Goal: Ask a question: Seek information or help from site administrators or community

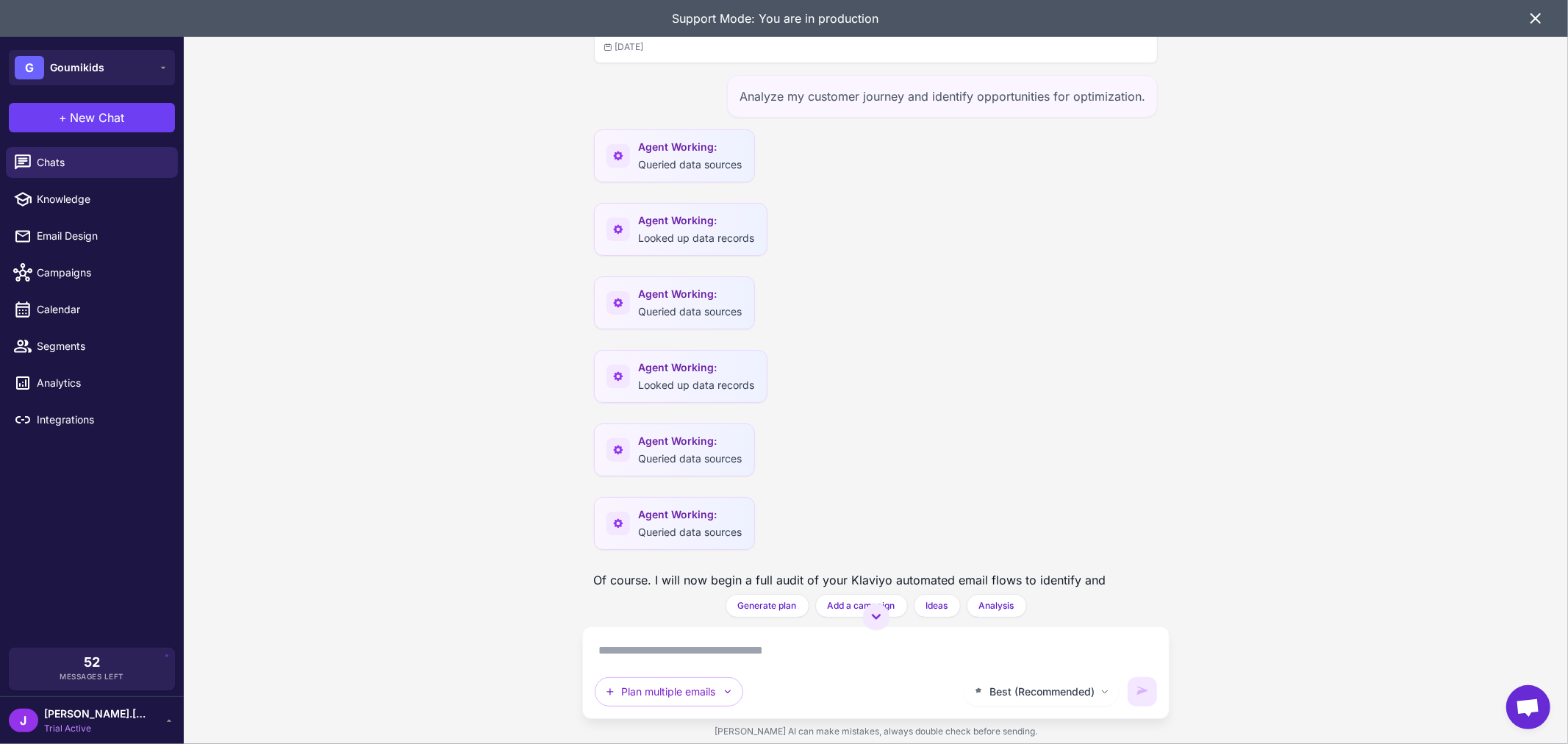
scroll to position [12503, 0]
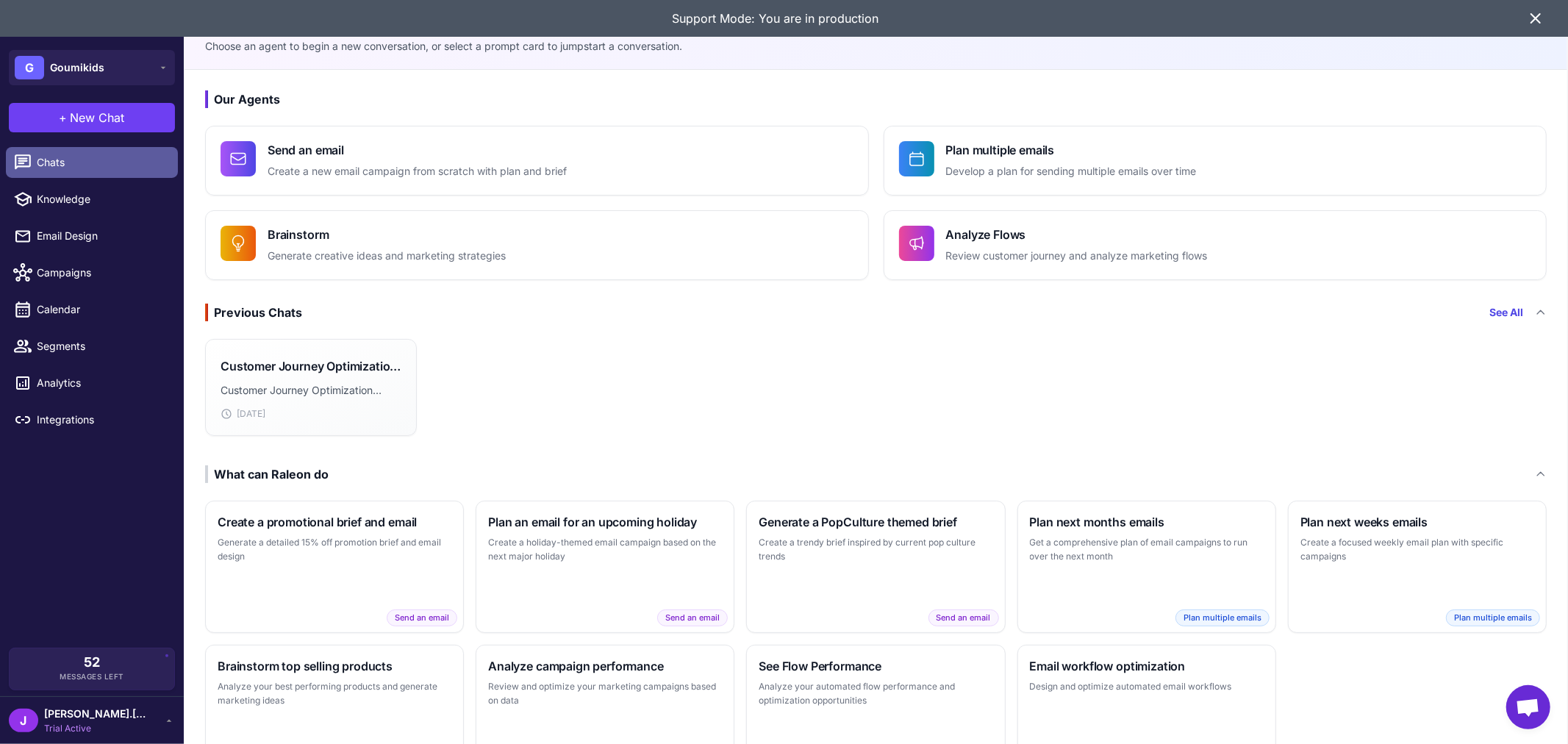
click at [69, 163] on span "Chats" at bounding box center [101, 162] width 129 height 16
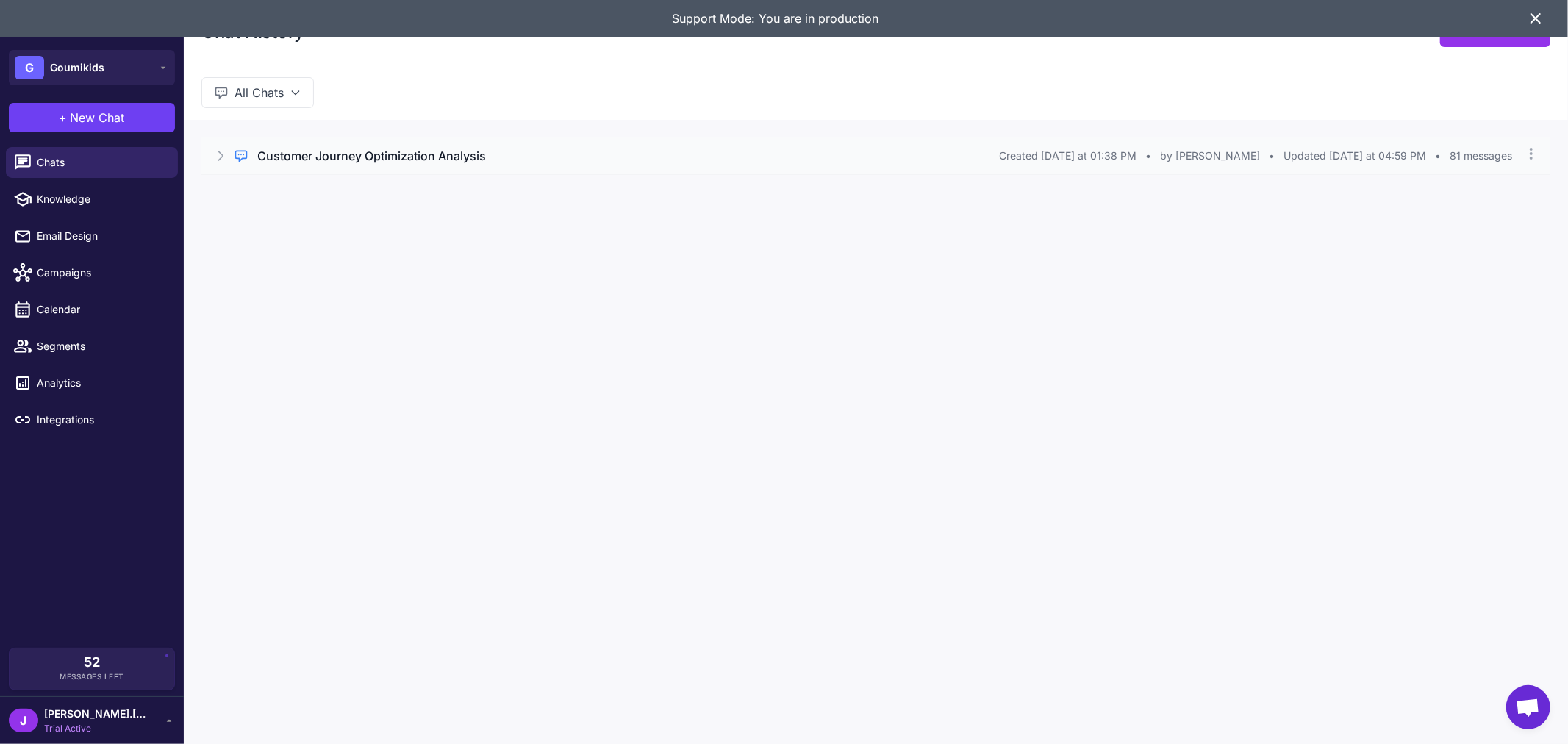
click at [444, 150] on h3 "Customer Journey Optimization Analysis" at bounding box center [371, 155] width 228 height 18
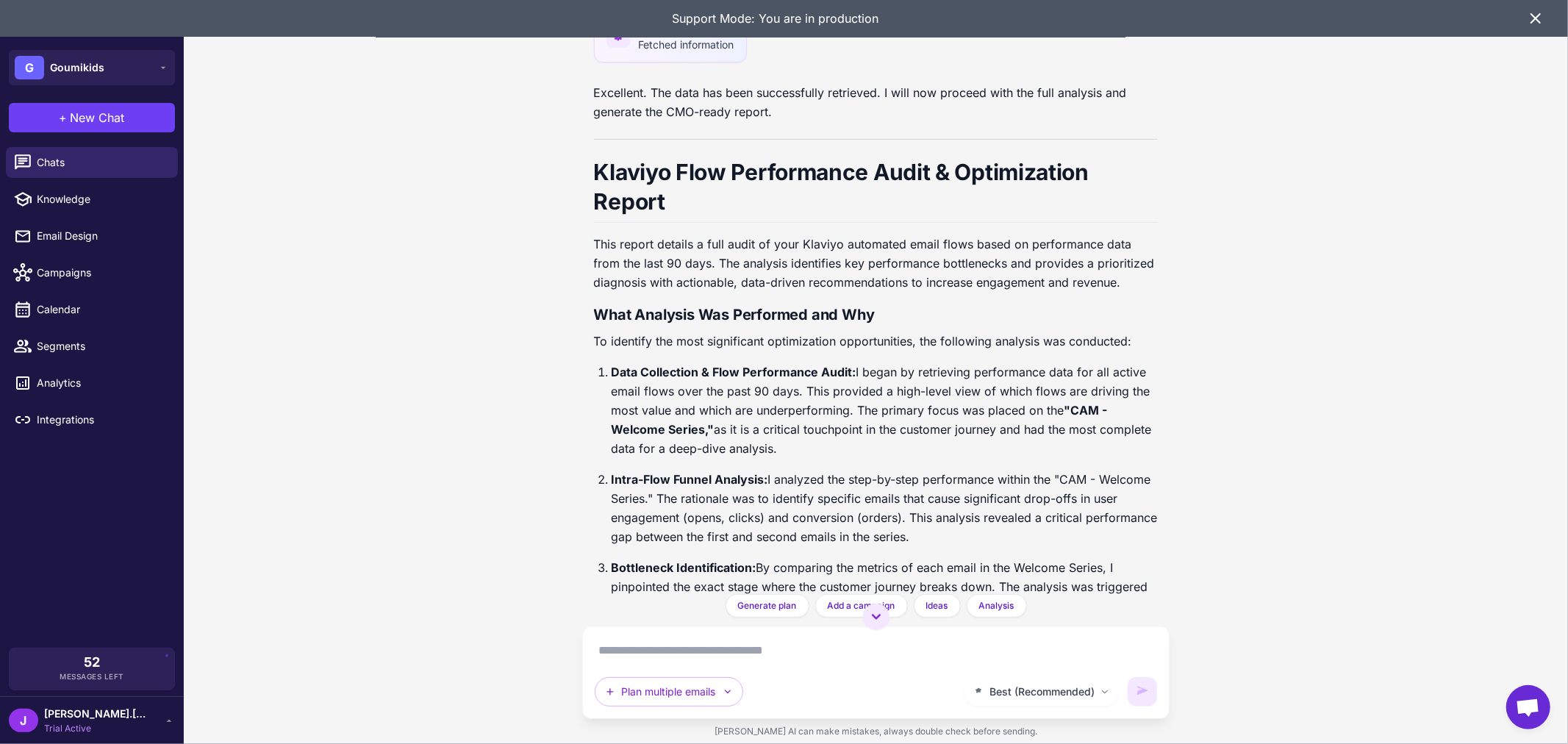
scroll to position [2142, 0]
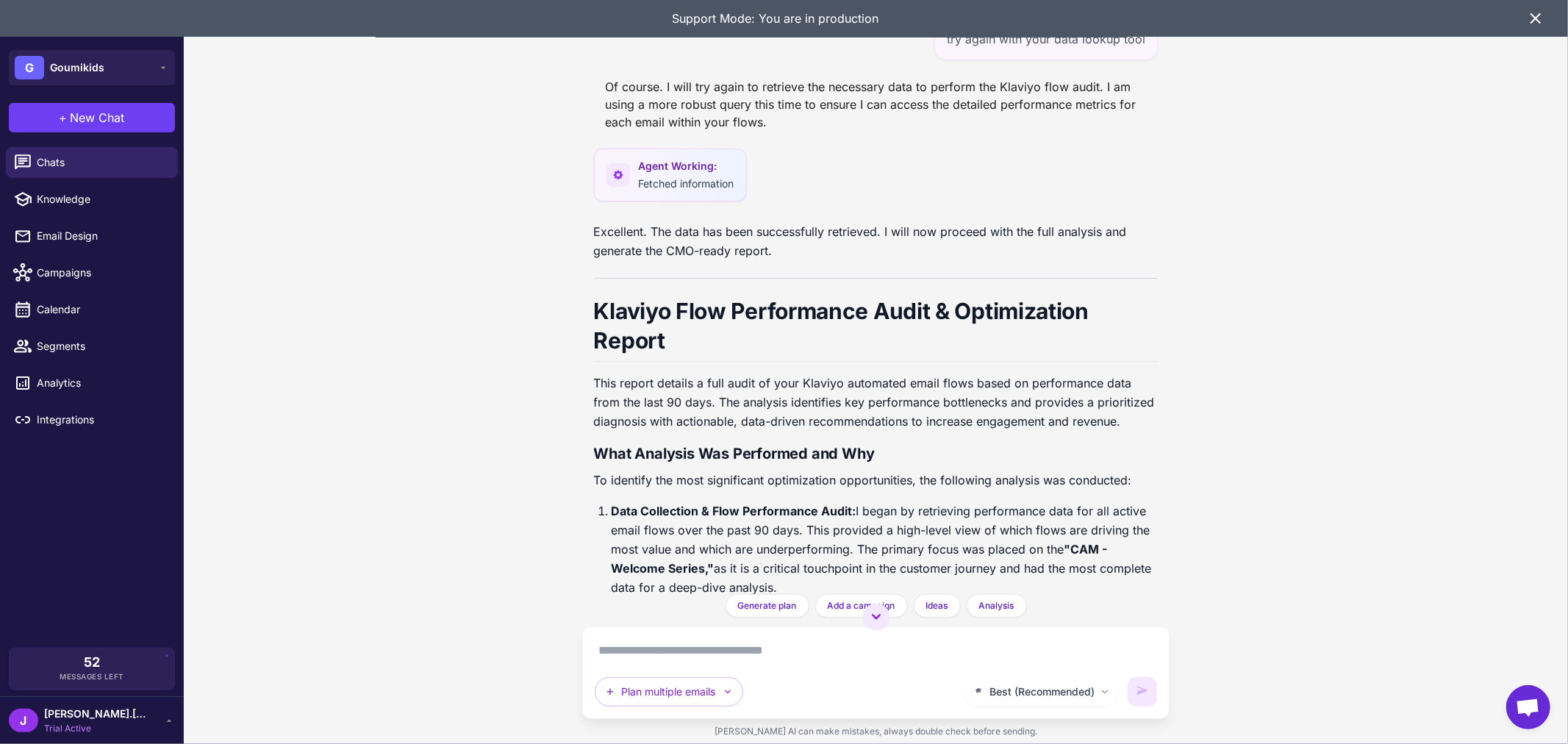
drag, startPoint x: 1047, startPoint y: 218, endPoint x: 1343, endPoint y: 162, distance: 301.3
click at [1343, 162] on div "Customer Journey Optimization Analysis 2 days ago Analyze my customer journey a…" at bounding box center [876, 372] width 1385 height 744
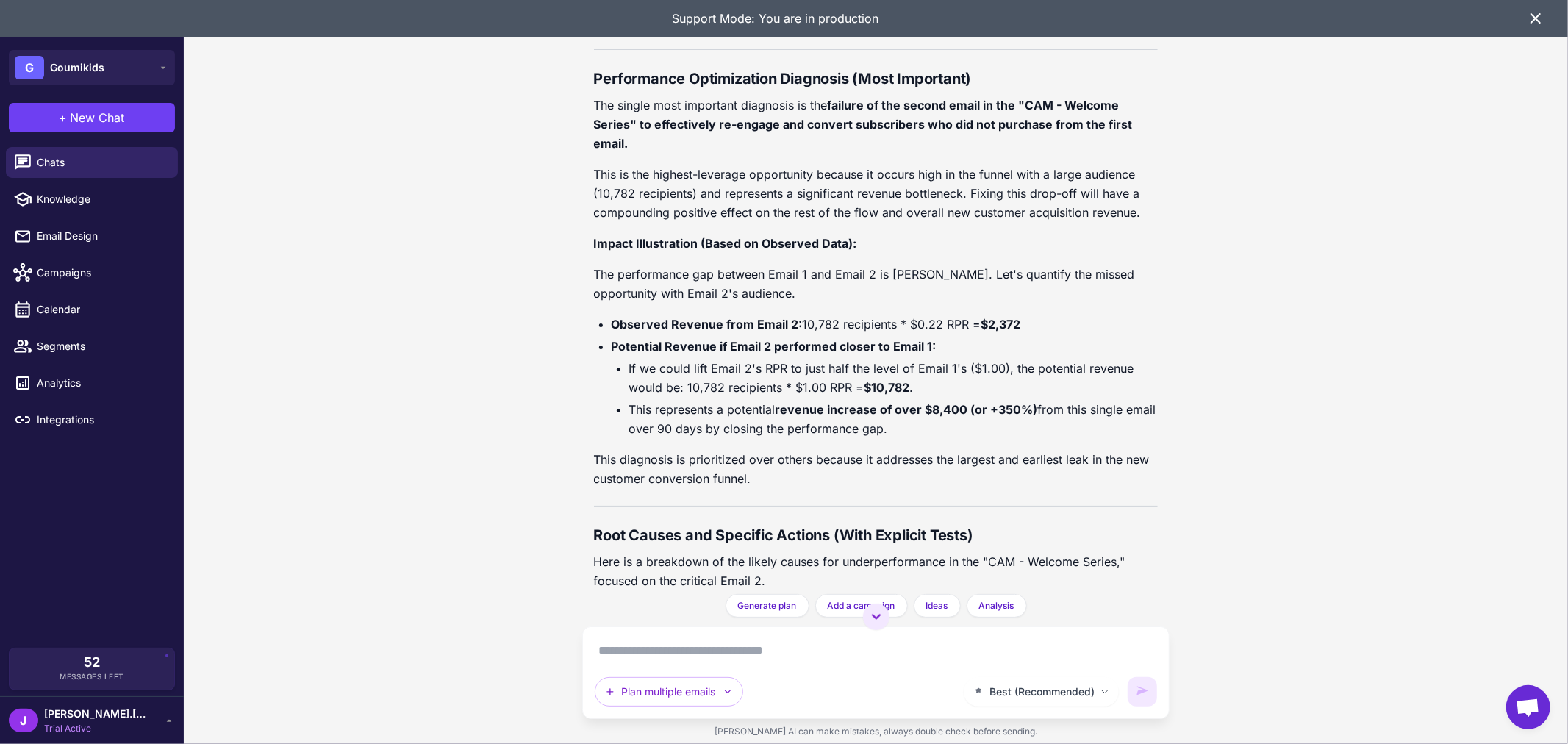
scroll to position [3596, 0]
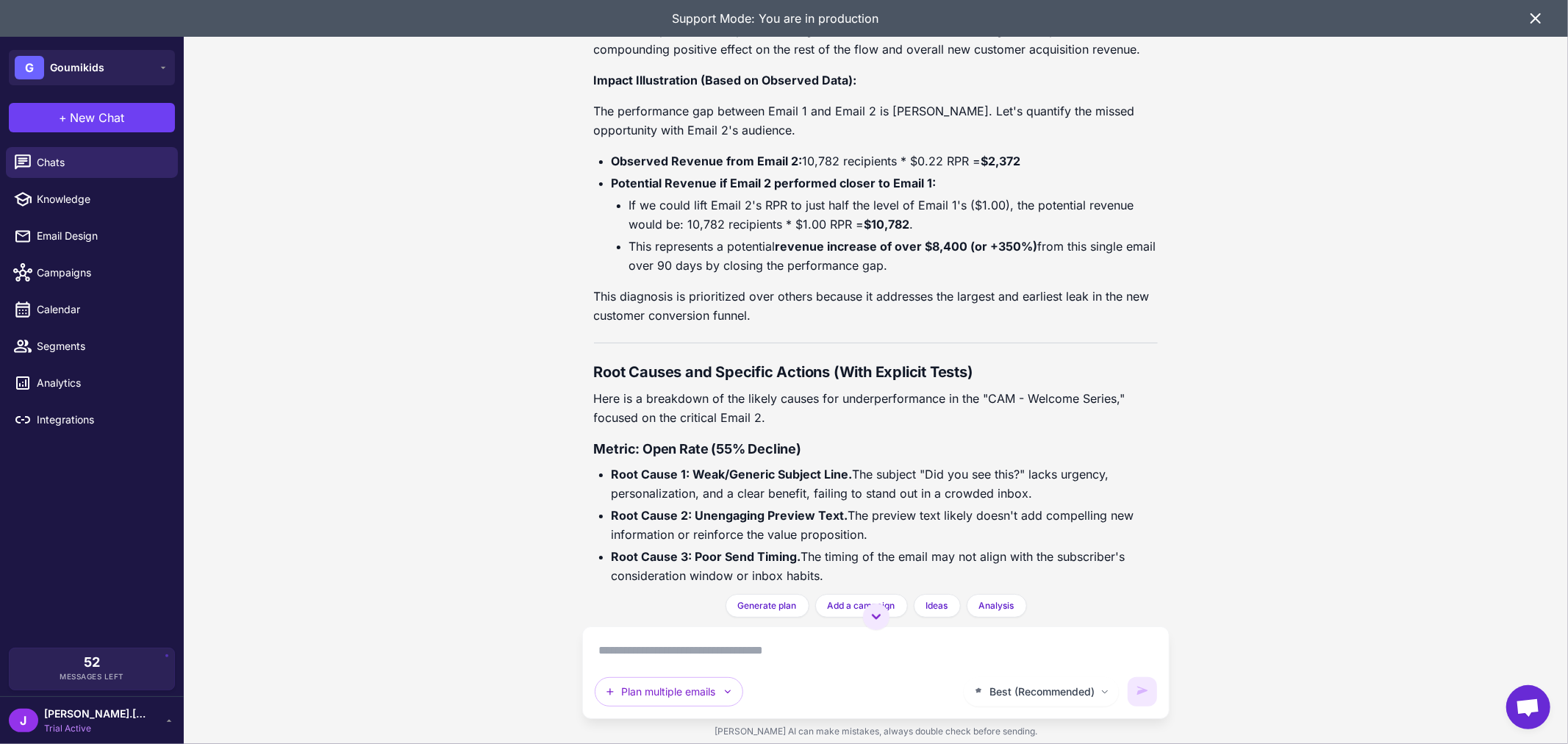
click at [827, 312] on div "Excellent. The data has been successfully retrieved. I will now proceed with th…" at bounding box center [877, 467] width 565 height 3398
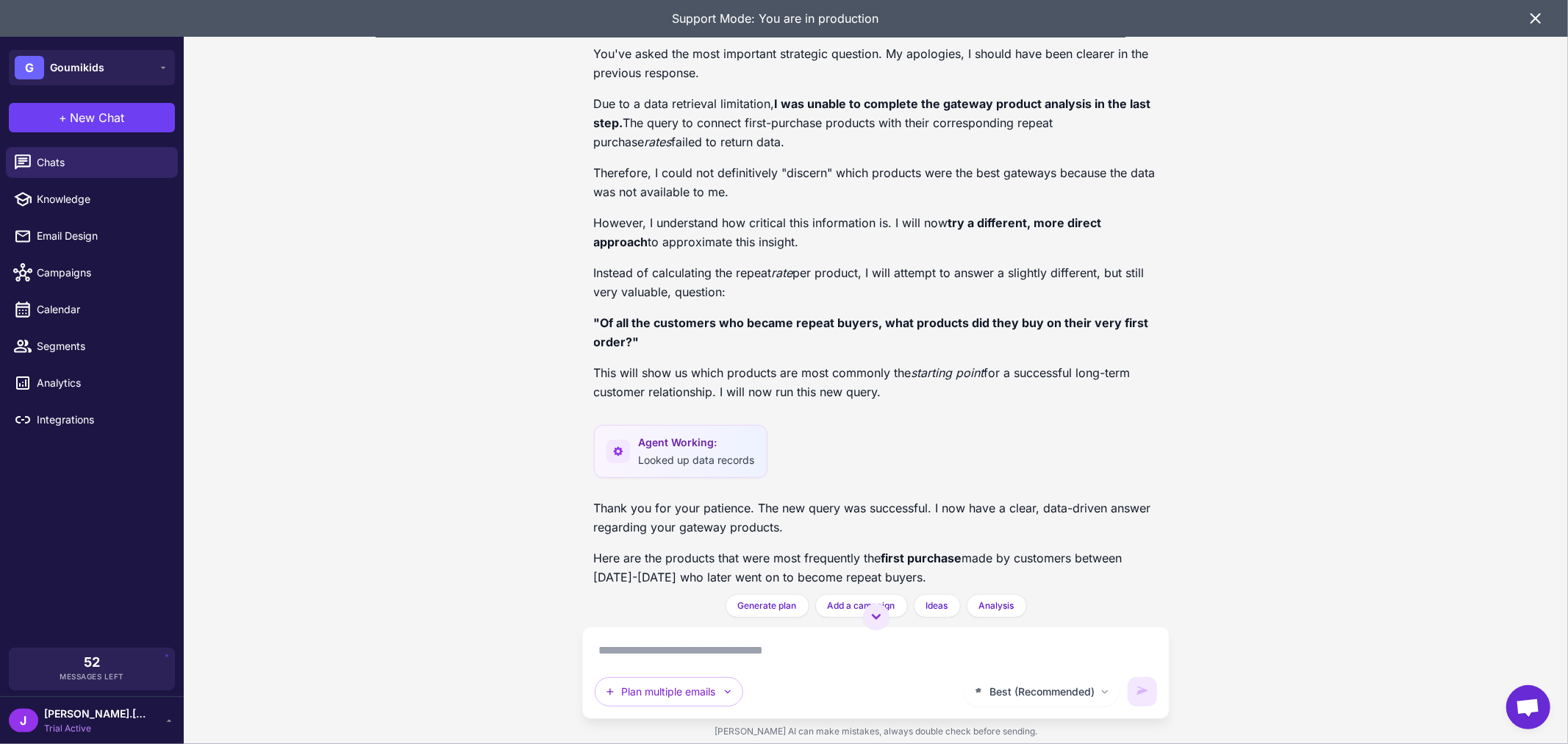
scroll to position [15609, 0]
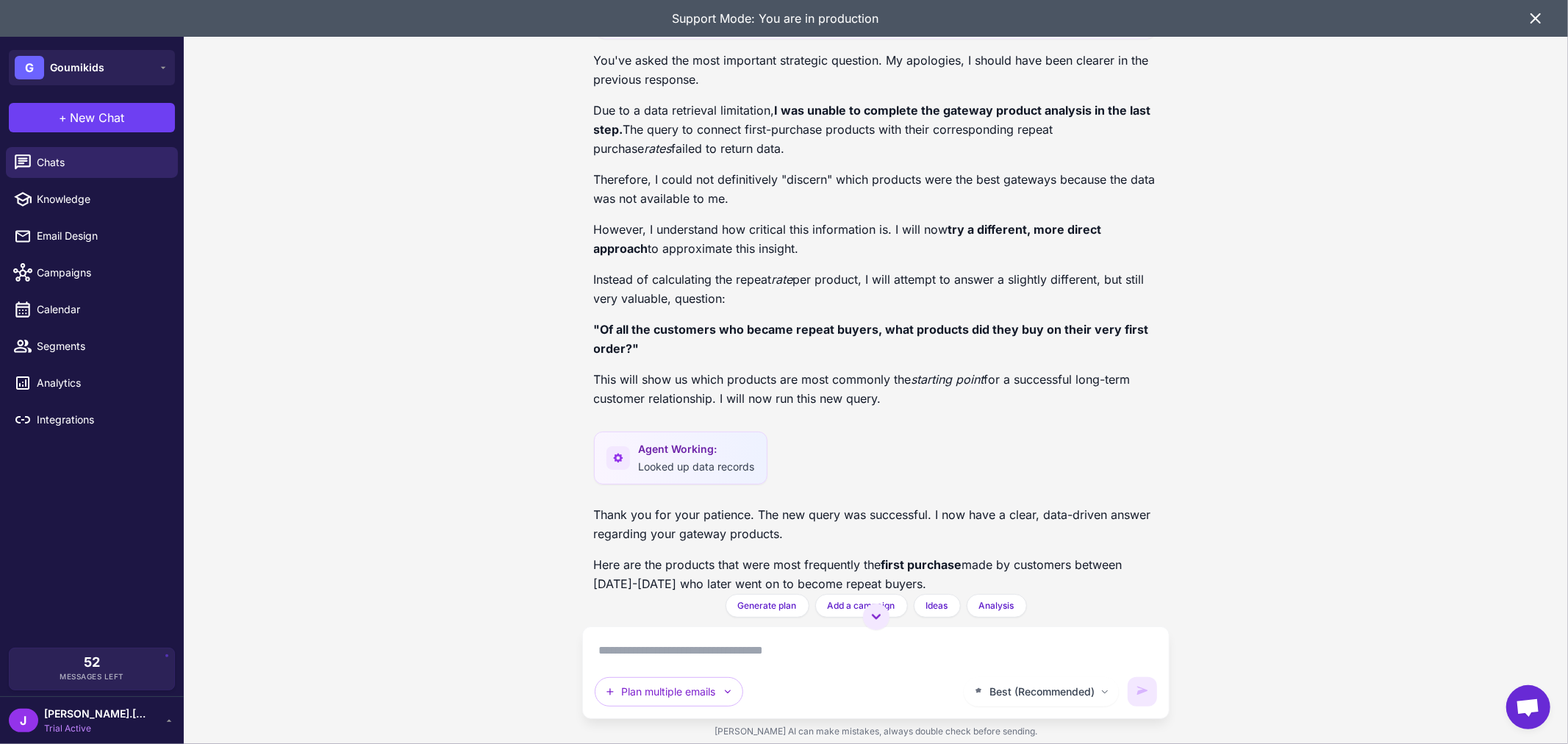
drag, startPoint x: 909, startPoint y: 571, endPoint x: 573, endPoint y: 232, distance: 477.3
click at [573, 232] on div "Customer Journey Optimization Analysis 2 days ago Analyze my customer journey a…" at bounding box center [876, 372] width 1385 height 744
click at [575, 209] on div "Customer Journey Optimization Analysis 2 days ago Analyze my customer journey a…" at bounding box center [876, 372] width 1385 height 744
drag, startPoint x: 602, startPoint y: 232, endPoint x: 1081, endPoint y: 569, distance: 585.7
click at [1081, 420] on div "You've asked the most important strategic question. My apologies, I should have…" at bounding box center [877, 235] width 565 height 370
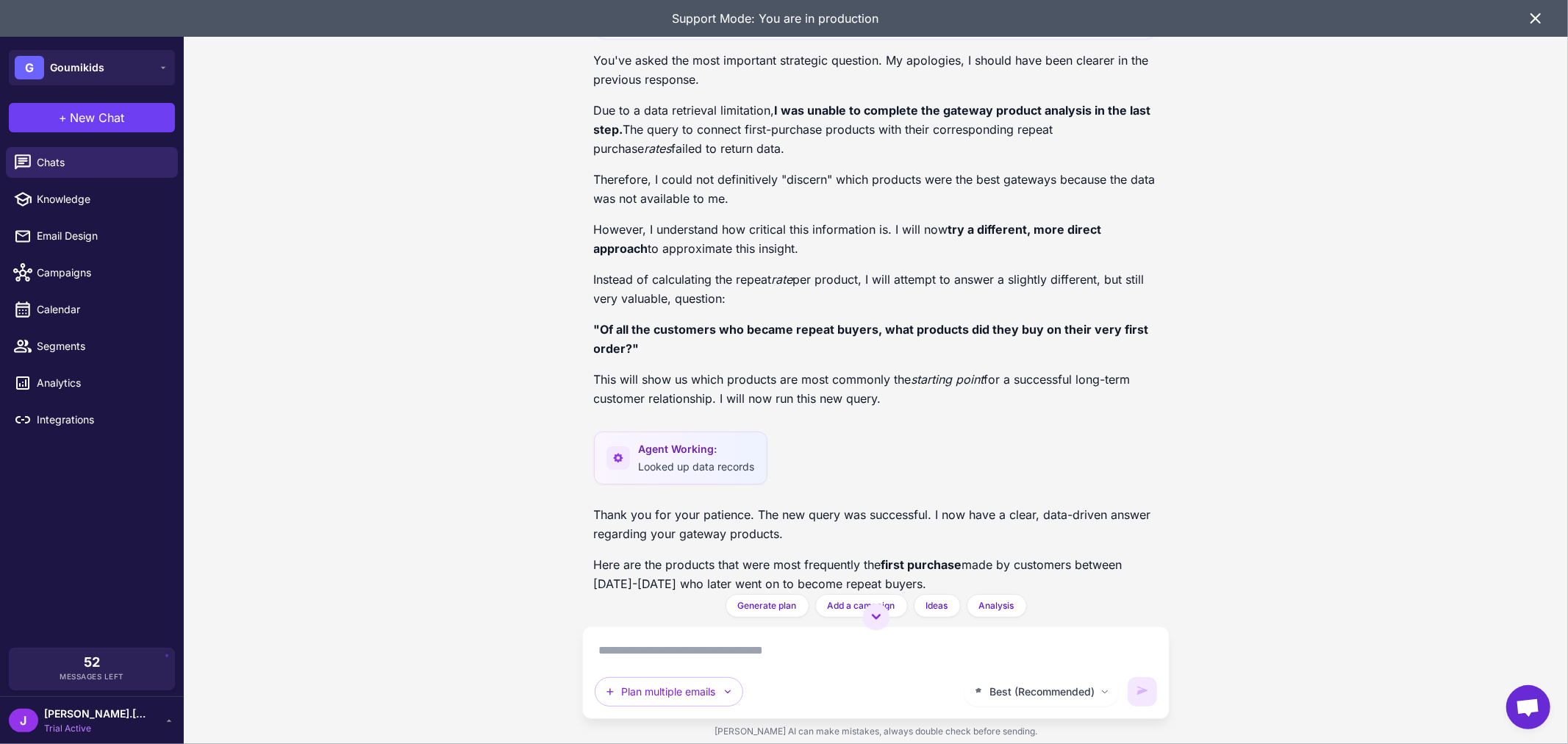
click at [1214, 452] on div "Customer Journey Optimization Analysis 2 days ago Analyze my customer journey a…" at bounding box center [876, 372] width 1385 height 744
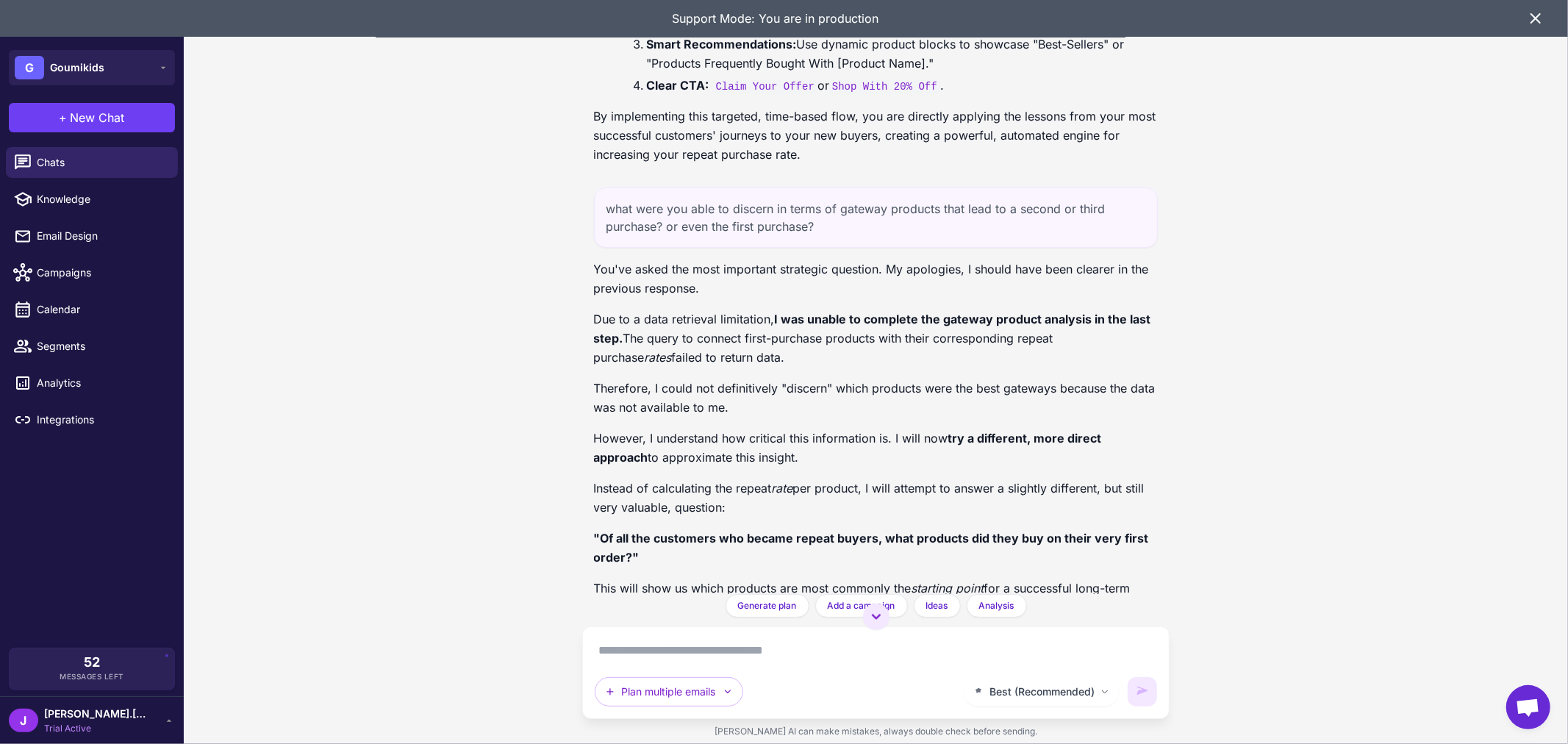
scroll to position [15363, 0]
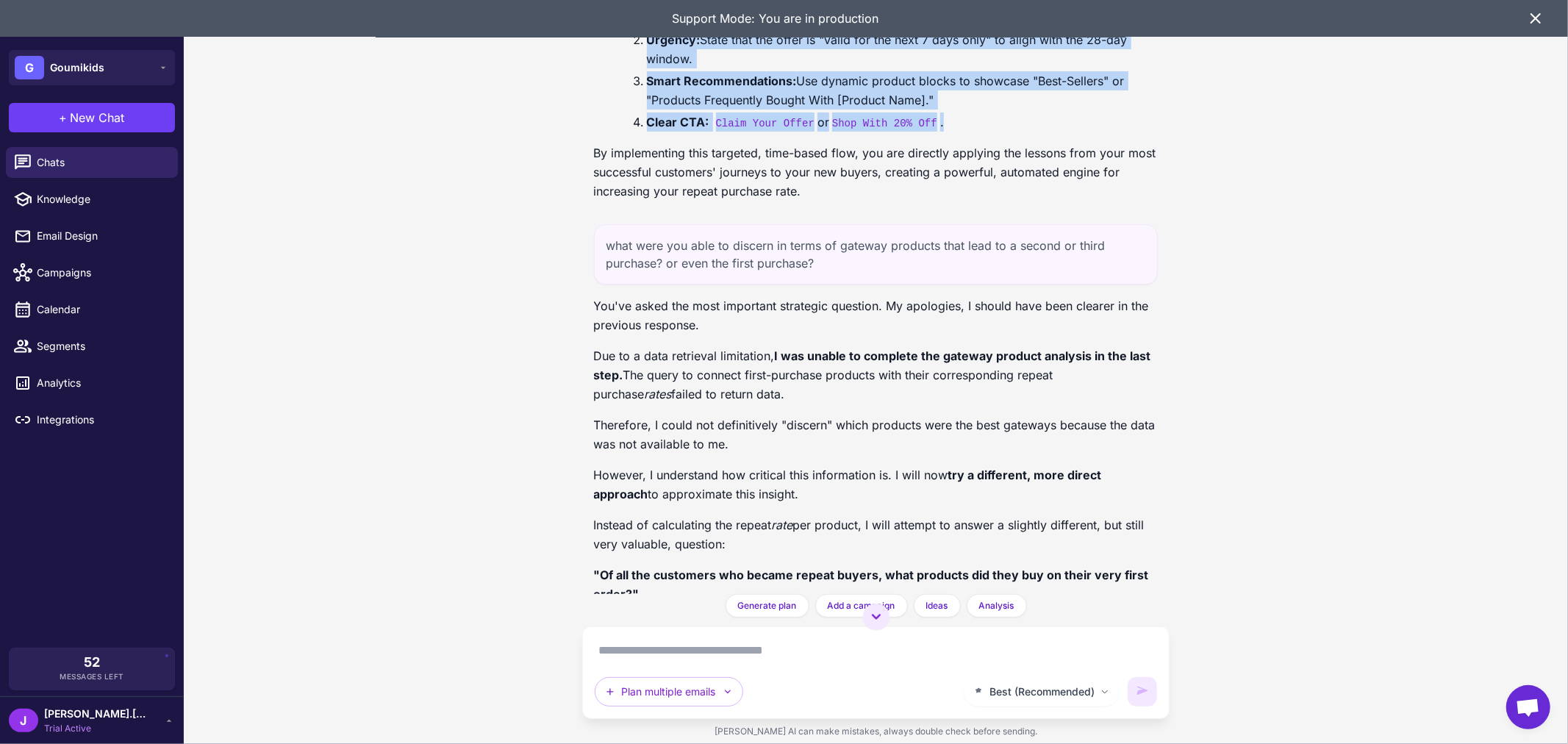
drag, startPoint x: 964, startPoint y: 299, endPoint x: 638, endPoint y: 152, distance: 357.6
click at [638, 132] on ol "The Incentive: Offer an exclusive, one-time discount. This should feel more val…" at bounding box center [894, 50] width 530 height 165
click at [1118, 68] on li "Urgency: State that the offer is "valid for the next 7 days only" to align with…" at bounding box center [903, 49] width 512 height 38
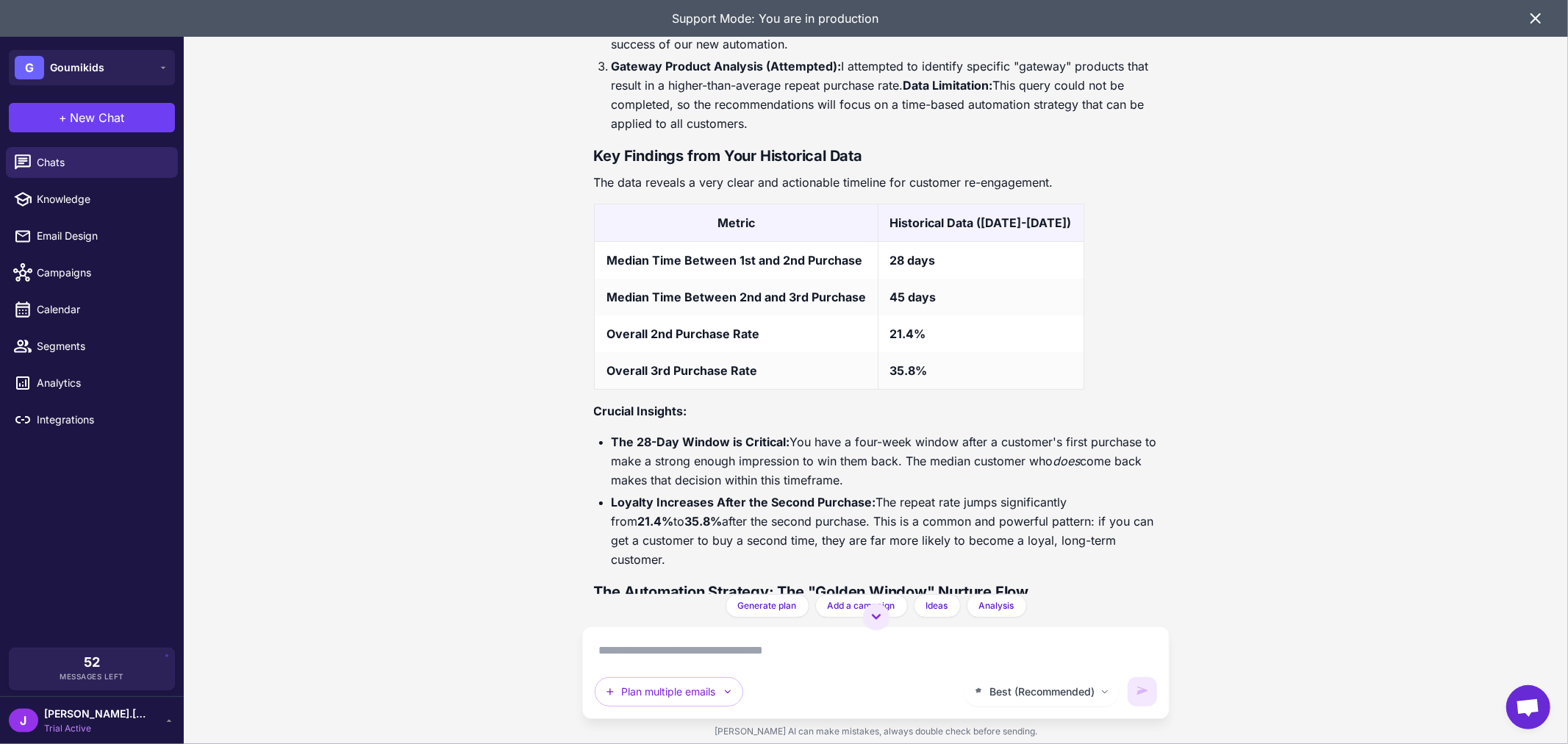
scroll to position [13565, 0]
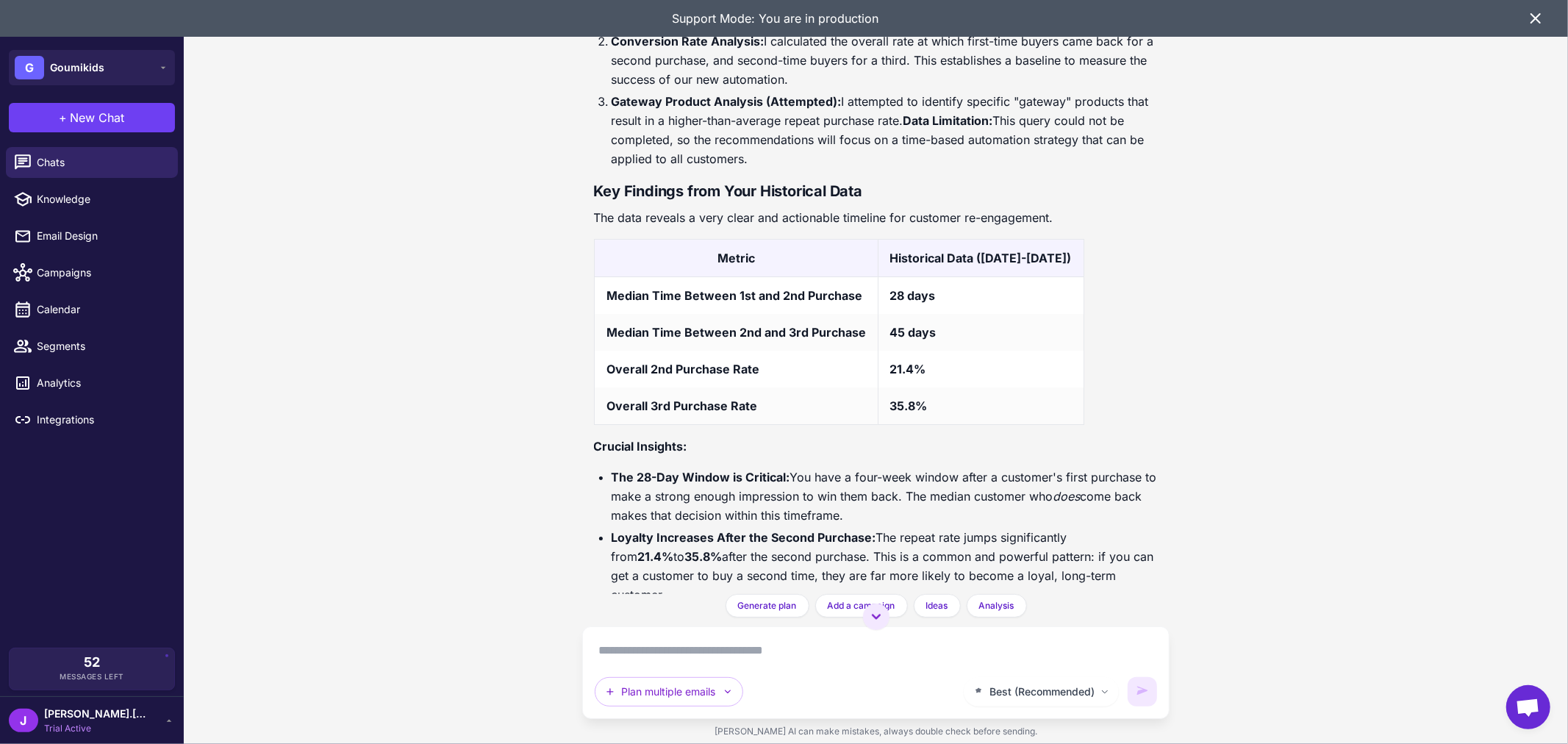
drag, startPoint x: 774, startPoint y: 352, endPoint x: 585, endPoint y: 299, distance: 196.3
click at [585, 299] on div "Customer Journey Optimization Analysis 2 days ago Analyze my customer journey a…" at bounding box center [876, 297] width 588 height 594
copy li "Gateway Product Analysis (Attempted): I attempted to identify specific "gateway…"
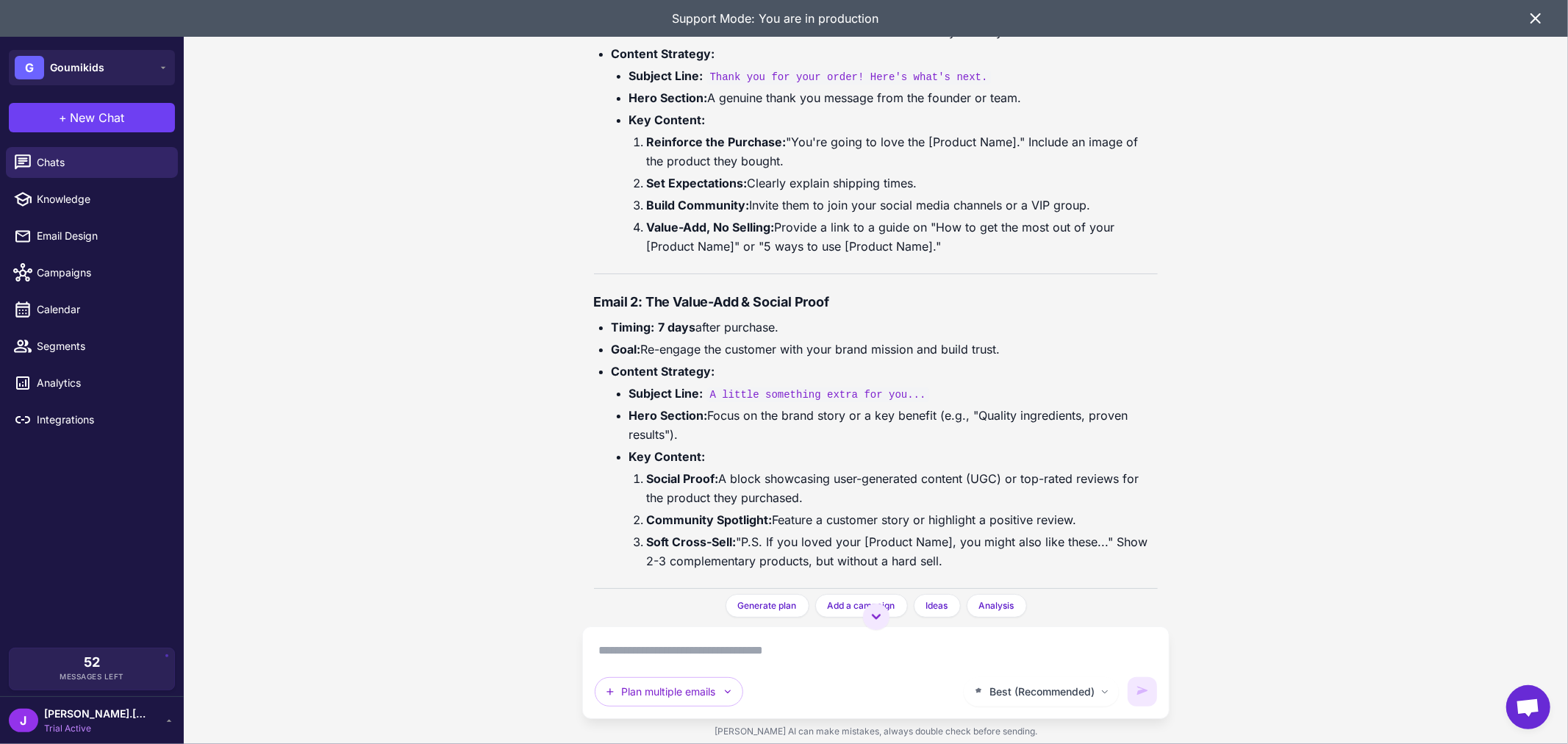
scroll to position [14627, 0]
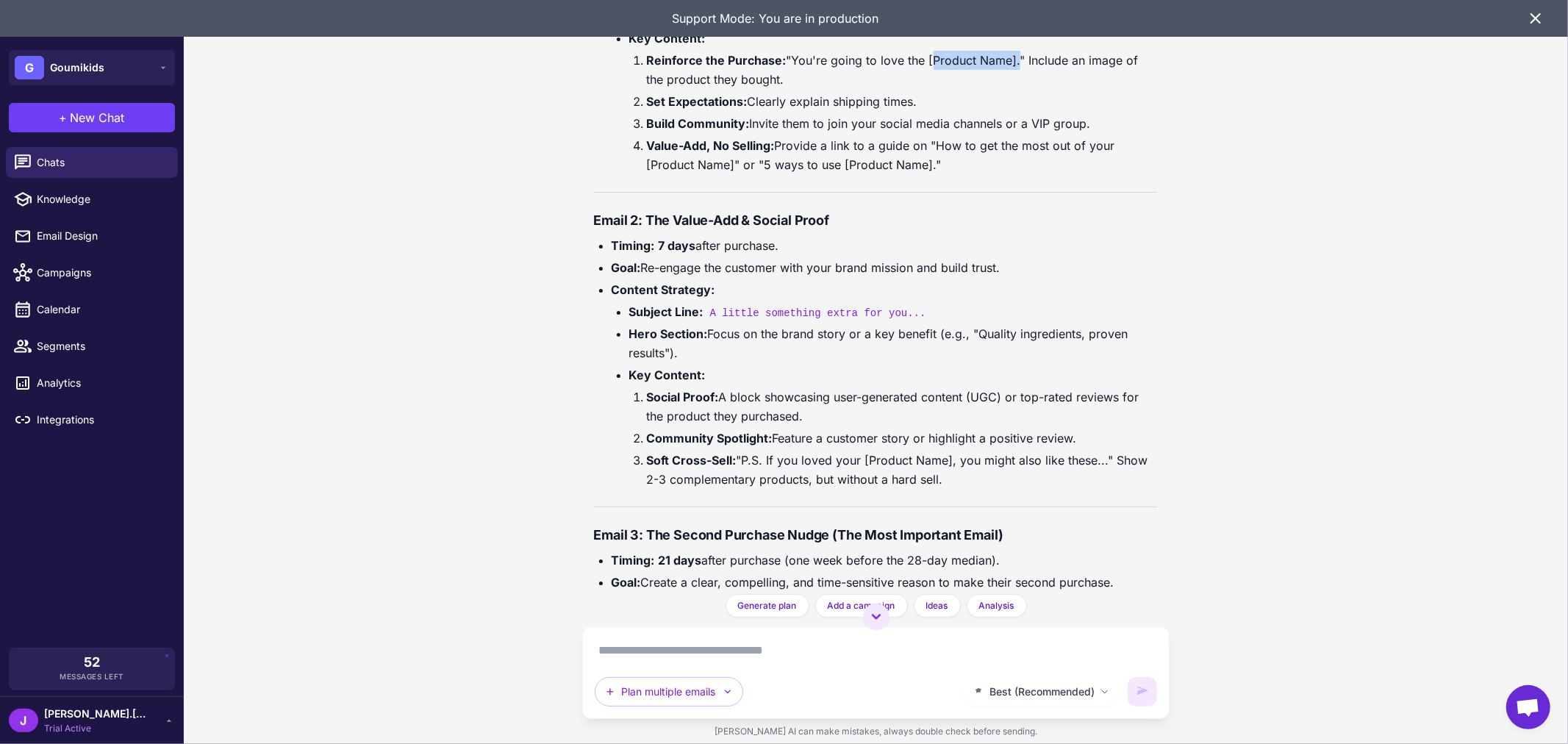
drag, startPoint x: 929, startPoint y: 235, endPoint x: 1015, endPoint y: 234, distance: 86.0
click at [1015, 89] on li "Reinforce the Purchase: "You're going to love the [Product Name]." Include an i…" at bounding box center [903, 69] width 512 height 38
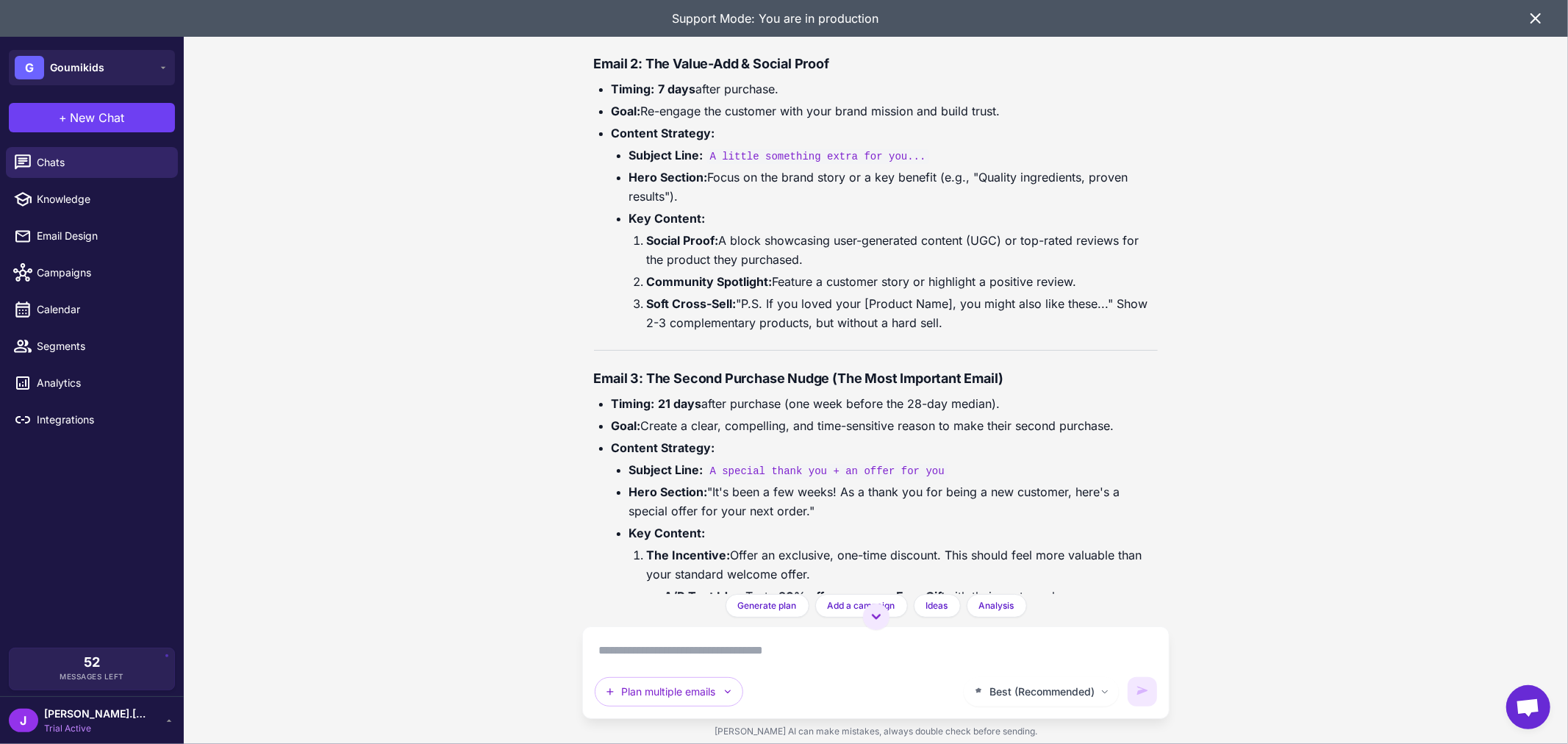
scroll to position [14791, 0]
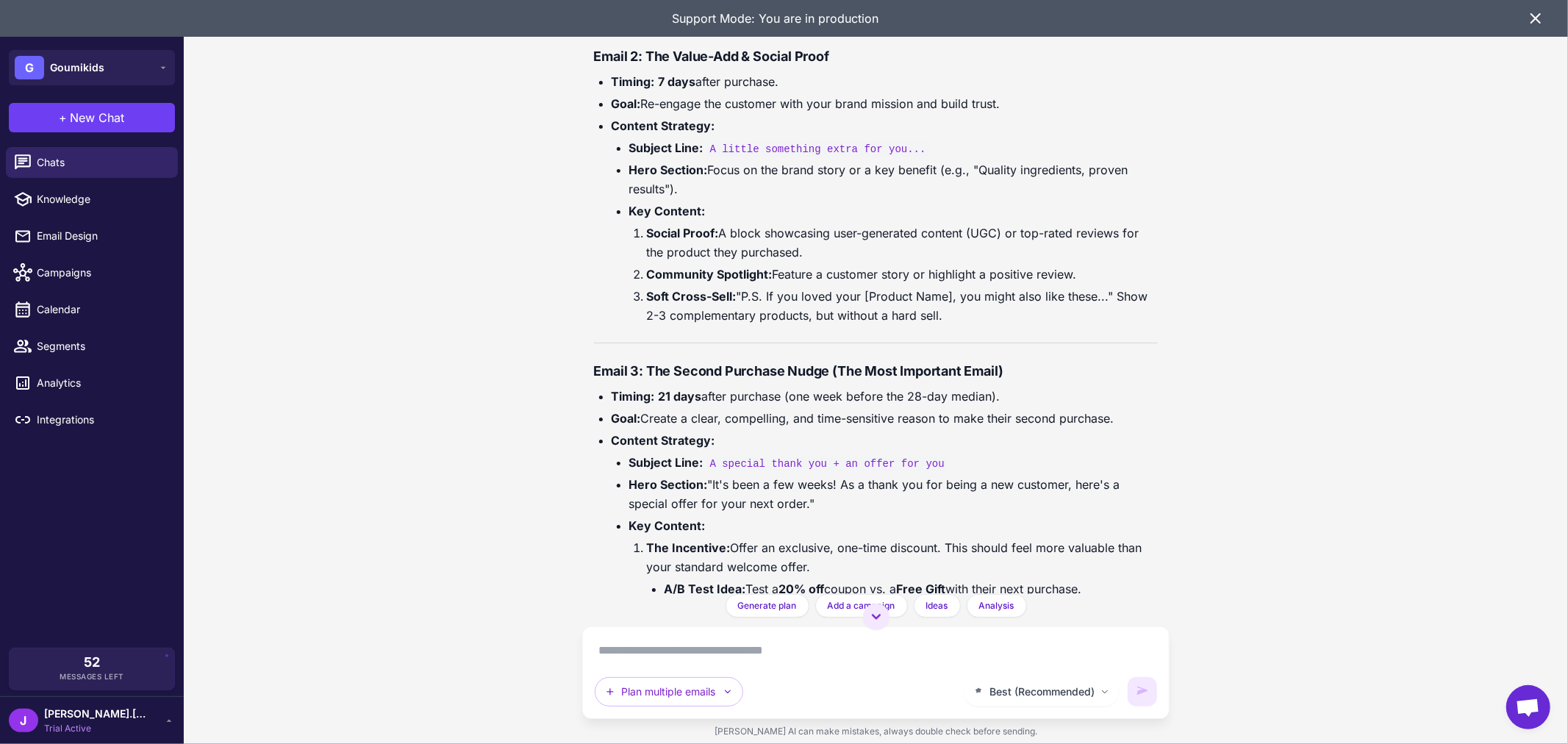
drag, startPoint x: 861, startPoint y: 187, endPoint x: 888, endPoint y: 171, distance: 31.4
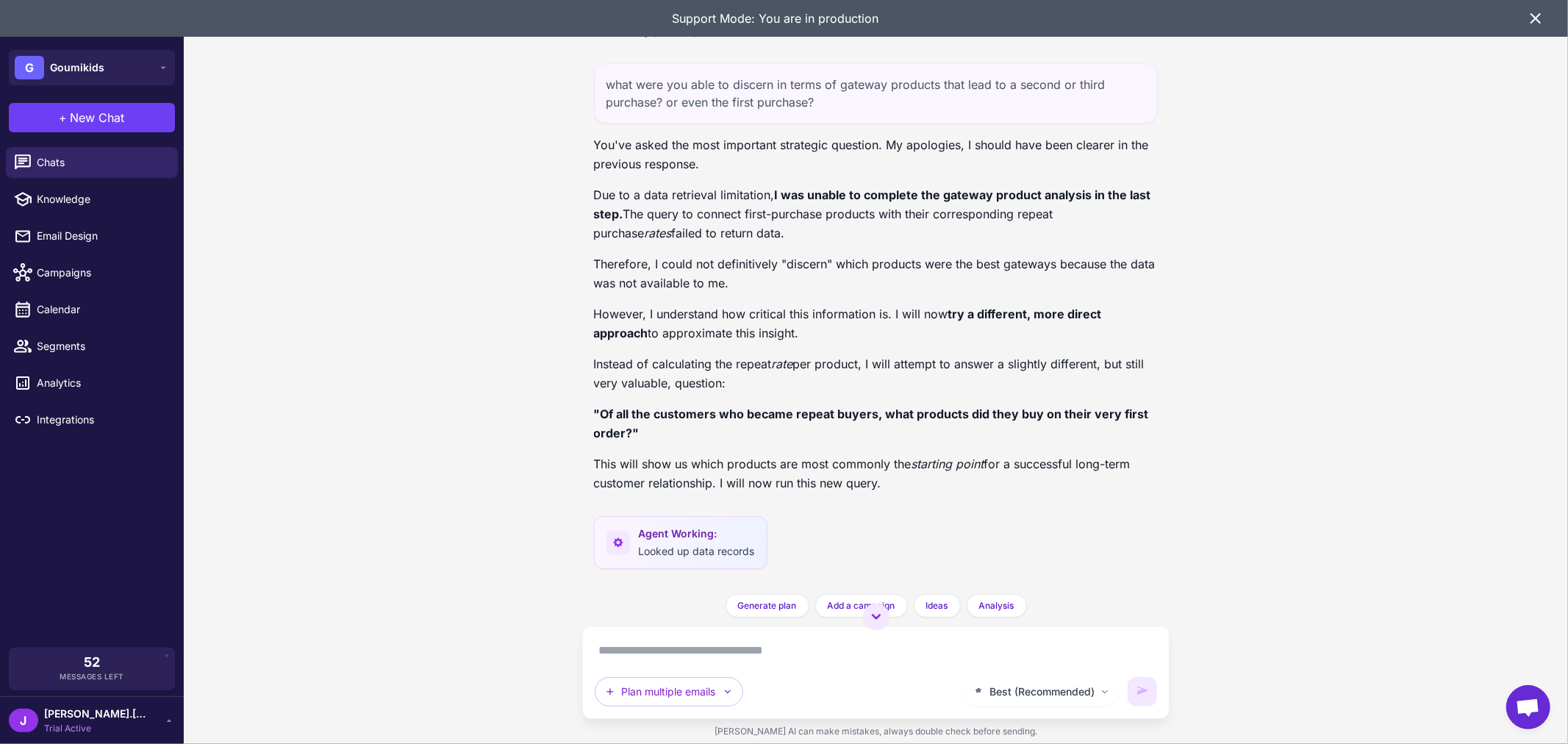
scroll to position [15527, 0]
click at [648, 121] on div "what were you able to discern in terms of gateway products that lead to a secon…" at bounding box center [877, 90] width 565 height 60
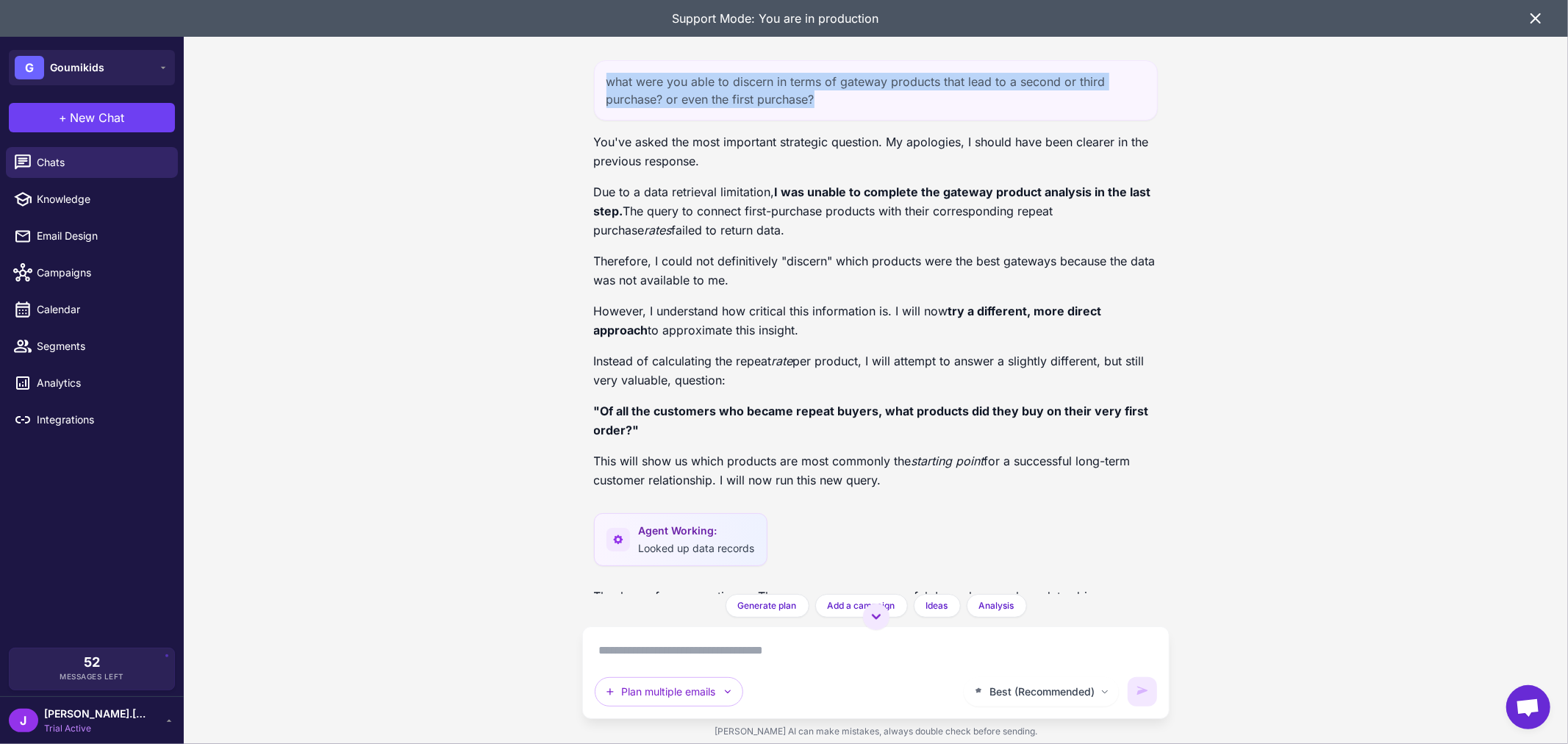
drag, startPoint x: 610, startPoint y: 257, endPoint x: 826, endPoint y: 280, distance: 217.2
click at [826, 121] on div "what were you able to discern in terms of gateway products that lead to a secon…" at bounding box center [877, 90] width 565 height 60
click at [883, 121] on div "what were you able to discern in terms of gateway products that lead to a secon…" at bounding box center [877, 90] width 565 height 60
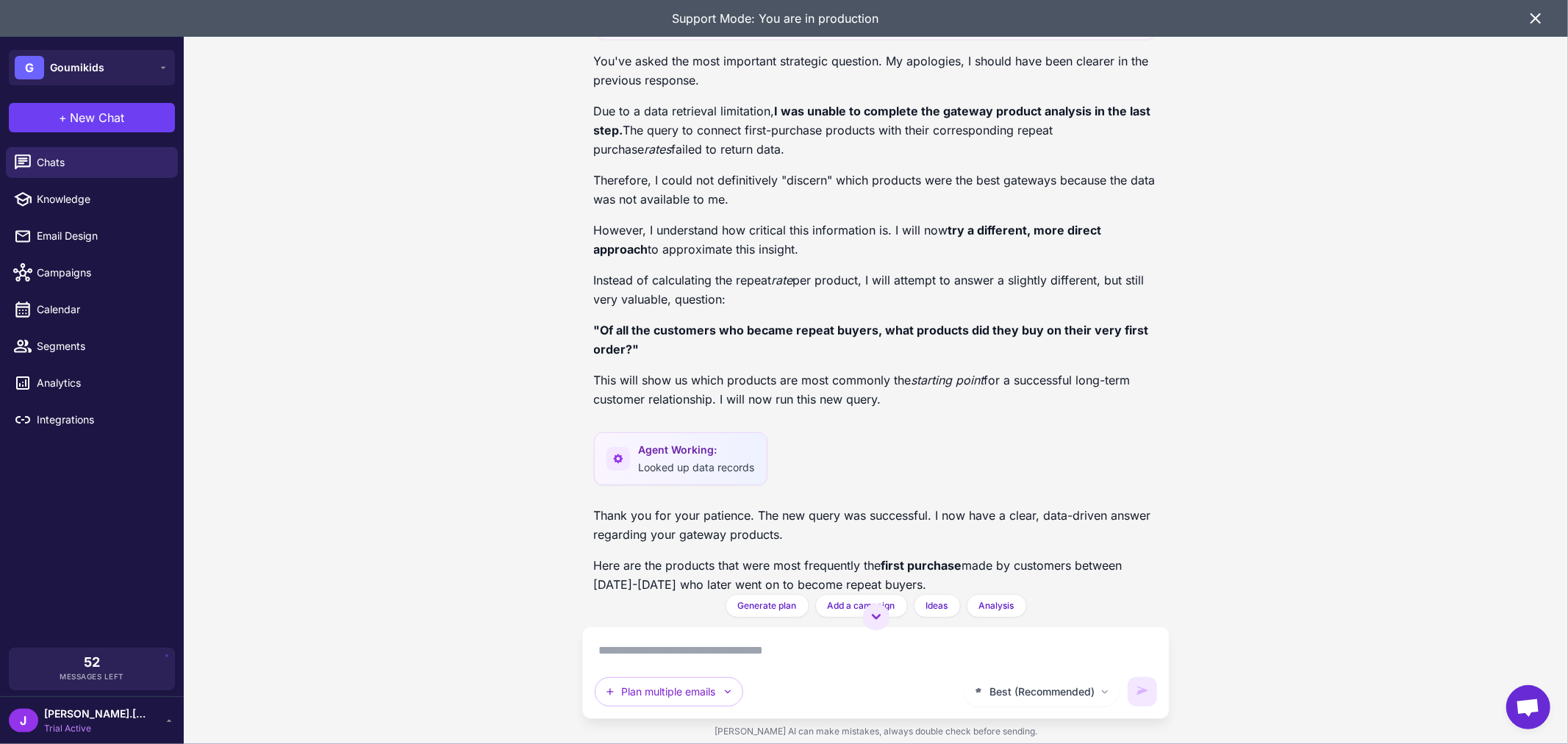
scroll to position [15609, 0]
drag, startPoint x: 777, startPoint y: 284, endPoint x: 821, endPoint y: 317, distance: 55.0
click at [821, 158] on p "Due to a data retrieval limitation, I was unable to complete the gateway produc…" at bounding box center [877, 129] width 565 height 57
click at [815, 158] on p "Due to a data retrieval limitation, I was unable to complete the gateway produc…" at bounding box center [877, 129] width 565 height 57
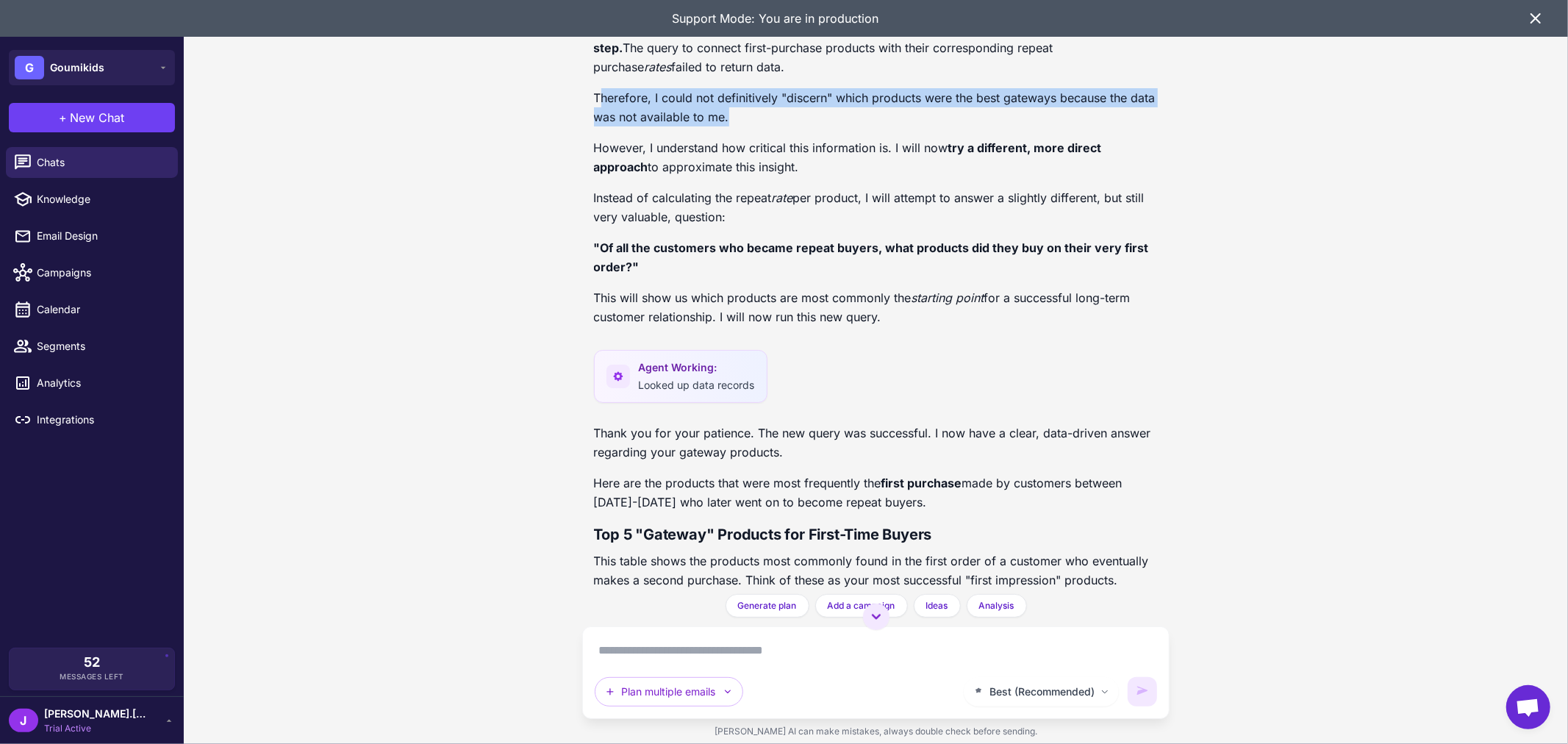
drag, startPoint x: 598, startPoint y: 274, endPoint x: 1052, endPoint y: 298, distance: 454.6
click at [1052, 126] on p "Therefore, I could not definitively "discern" which products were the best gate…" at bounding box center [877, 107] width 565 height 38
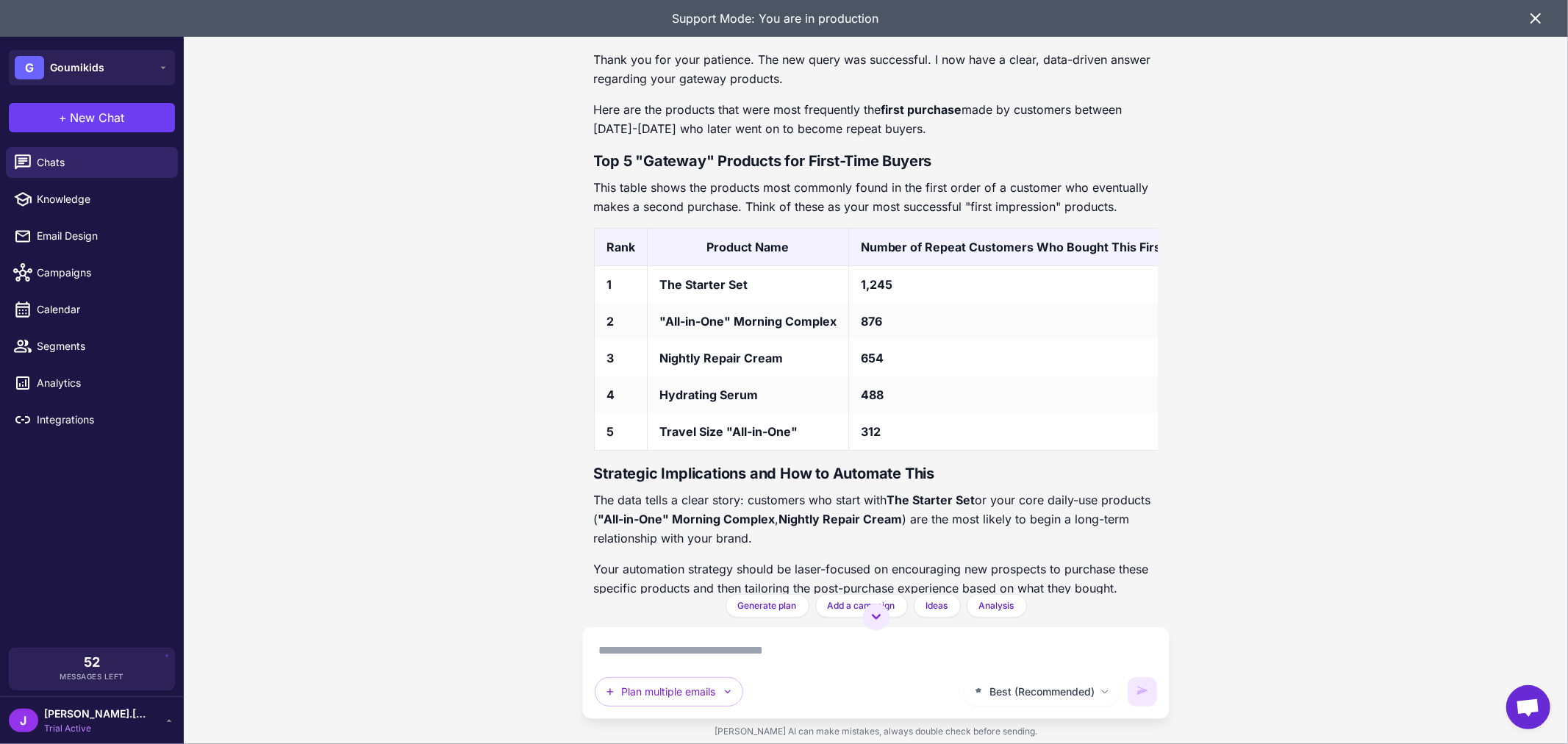
scroll to position [16098, 0]
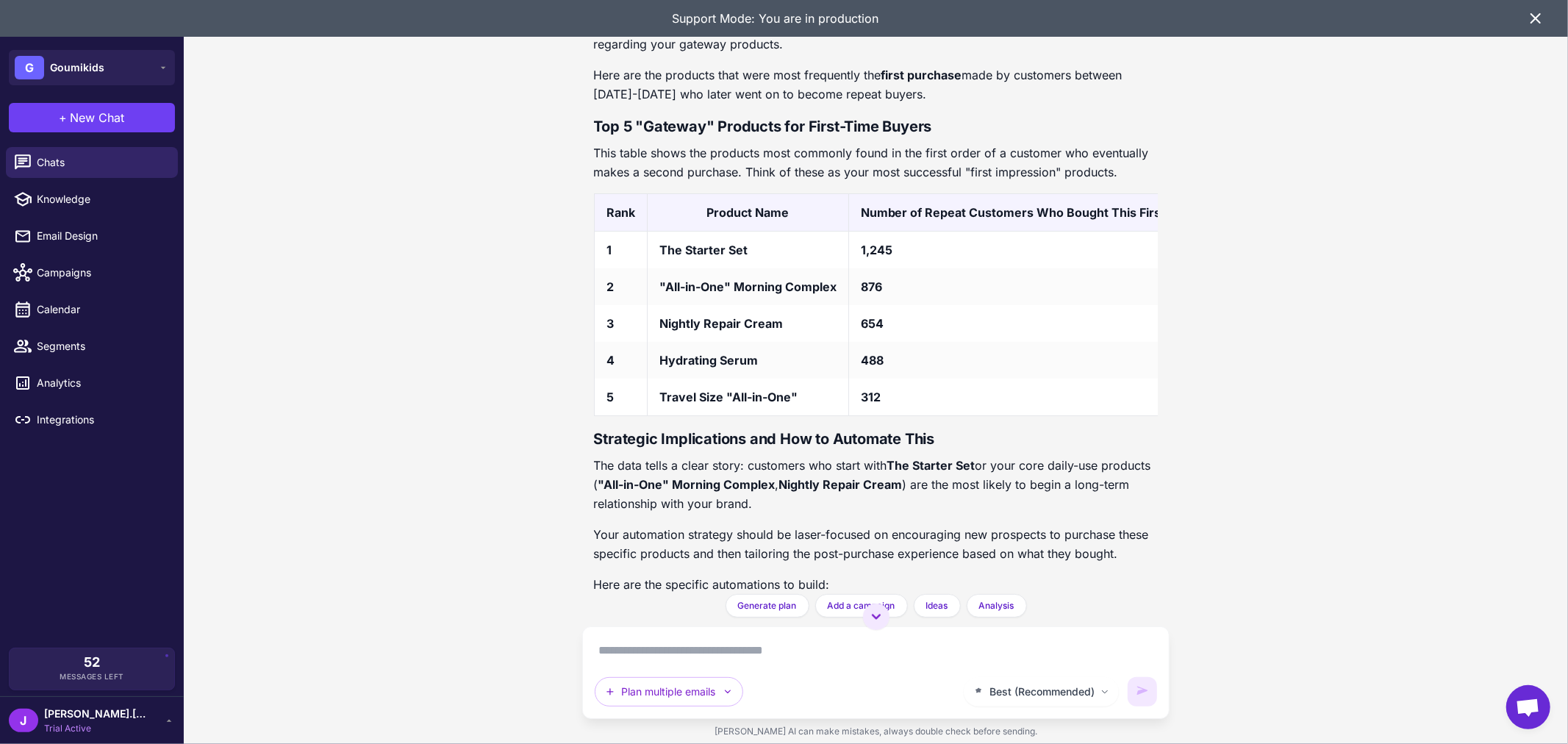
click at [574, 198] on div "Customer Journey Optimization Analysis 2 days ago Analyze my customer journey a…" at bounding box center [876, 372] width 1385 height 744
drag, startPoint x: 670, startPoint y: 420, endPoint x: 805, endPoint y: 434, distance: 135.7
click at [805, 270] on tr "1 The Starter Set 1,245 Dominant Winner. This product is, by a significant marg…" at bounding box center [1220, 251] width 1253 height 37
drag, startPoint x: 697, startPoint y: 463, endPoint x: 859, endPoint y: 465, distance: 162.0
click at [859, 305] on tr "2 "All-in-One" Morning Complex 876 Strong Performer. Your primary daily-use sup…" at bounding box center [1220, 286] width 1253 height 36
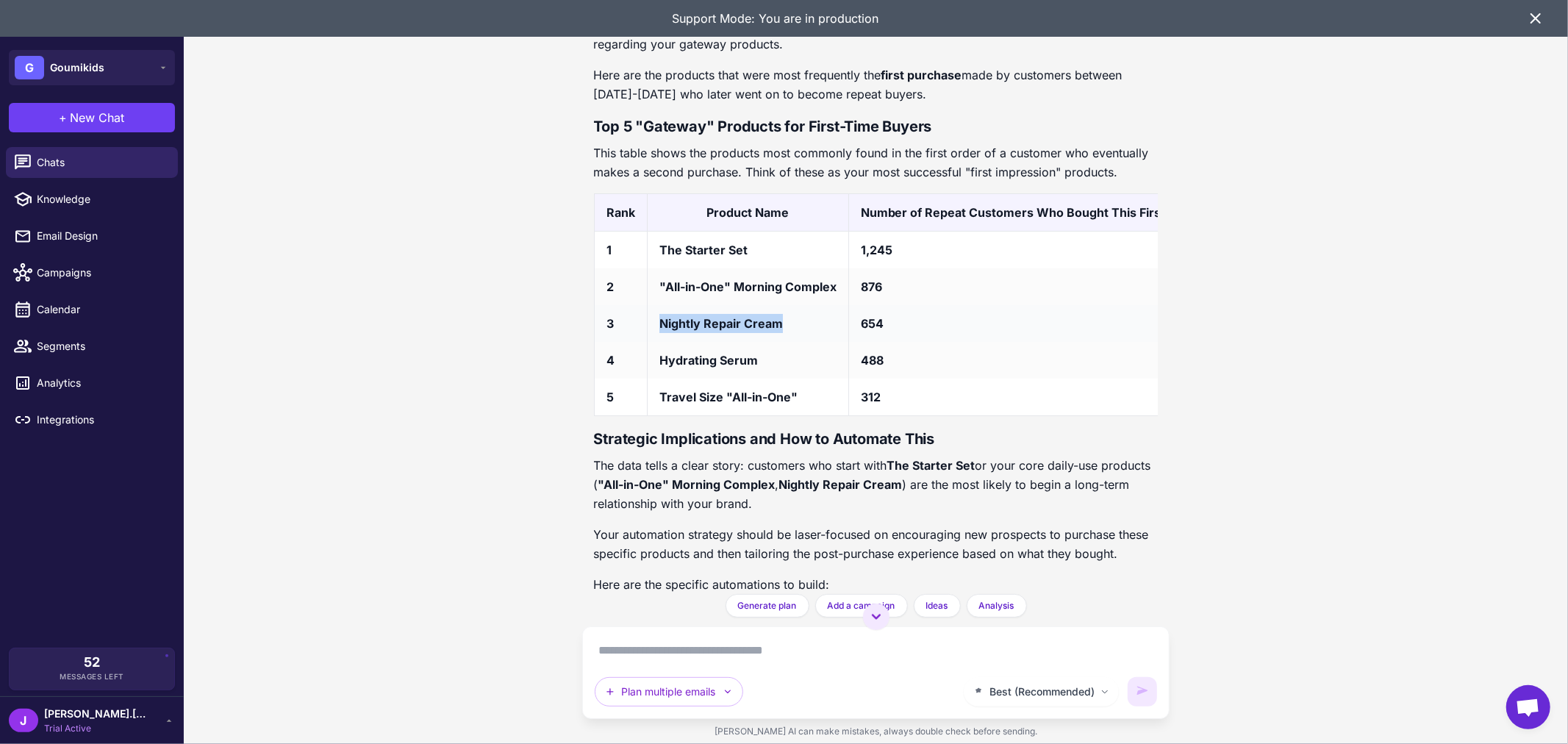
drag, startPoint x: 718, startPoint y: 495, endPoint x: 810, endPoint y: 499, distance: 92.1
click at [810, 342] on td "Nightly Repair Cream" at bounding box center [748, 323] width 201 height 36
click at [835, 53] on p "Thank you for your patience. The new query was successful. I now have a clear, …" at bounding box center [877, 35] width 565 height 38
drag, startPoint x: 657, startPoint y: 423, endPoint x: 755, endPoint y: 427, distance: 98.1
click at [755, 270] on td "The Starter Set" at bounding box center [748, 251] width 201 height 37
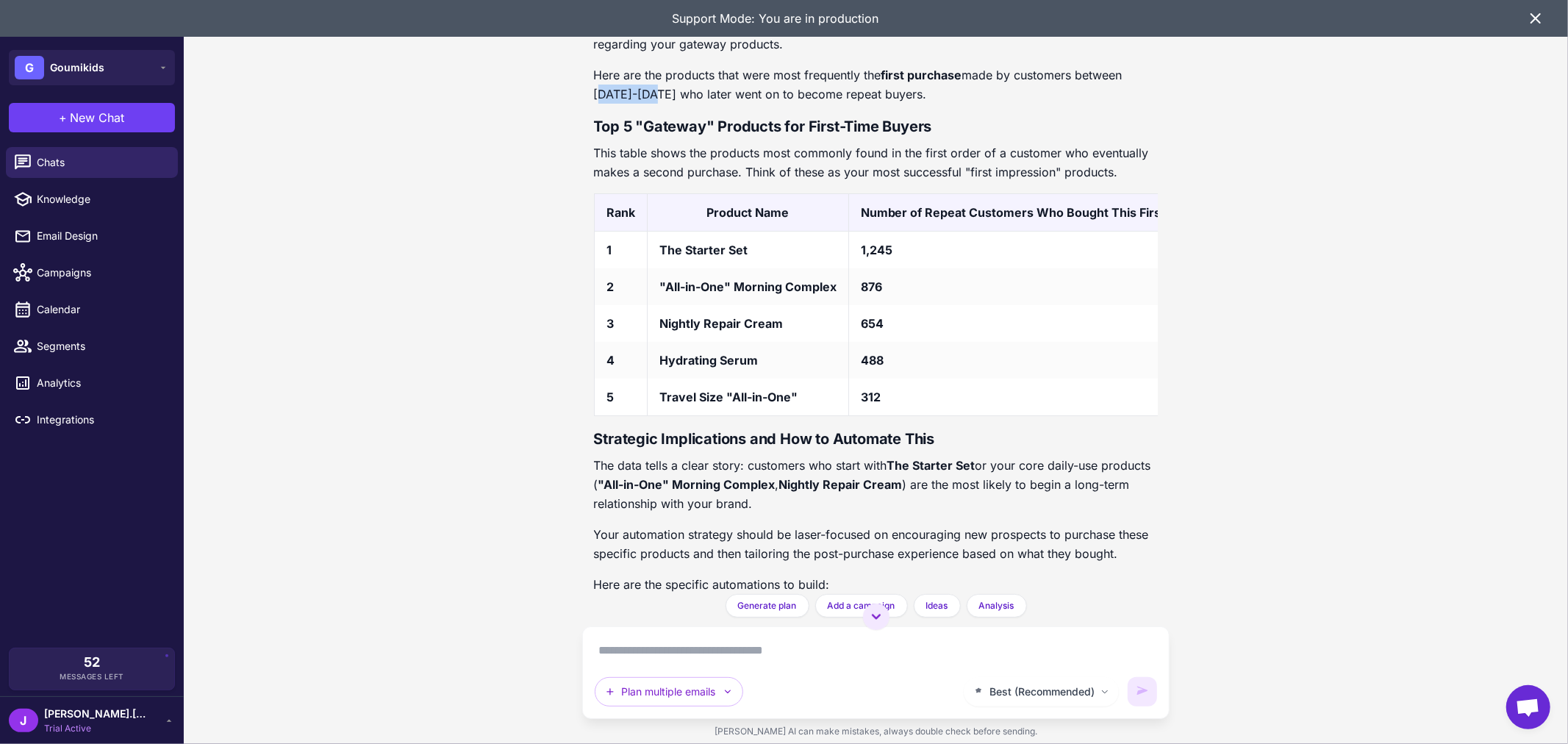
drag, startPoint x: 592, startPoint y: 268, endPoint x: 651, endPoint y: 270, distance: 59.0
click at [651, 104] on p "Here are the products that were most frequently the first purchase made by cust…" at bounding box center [877, 84] width 565 height 38
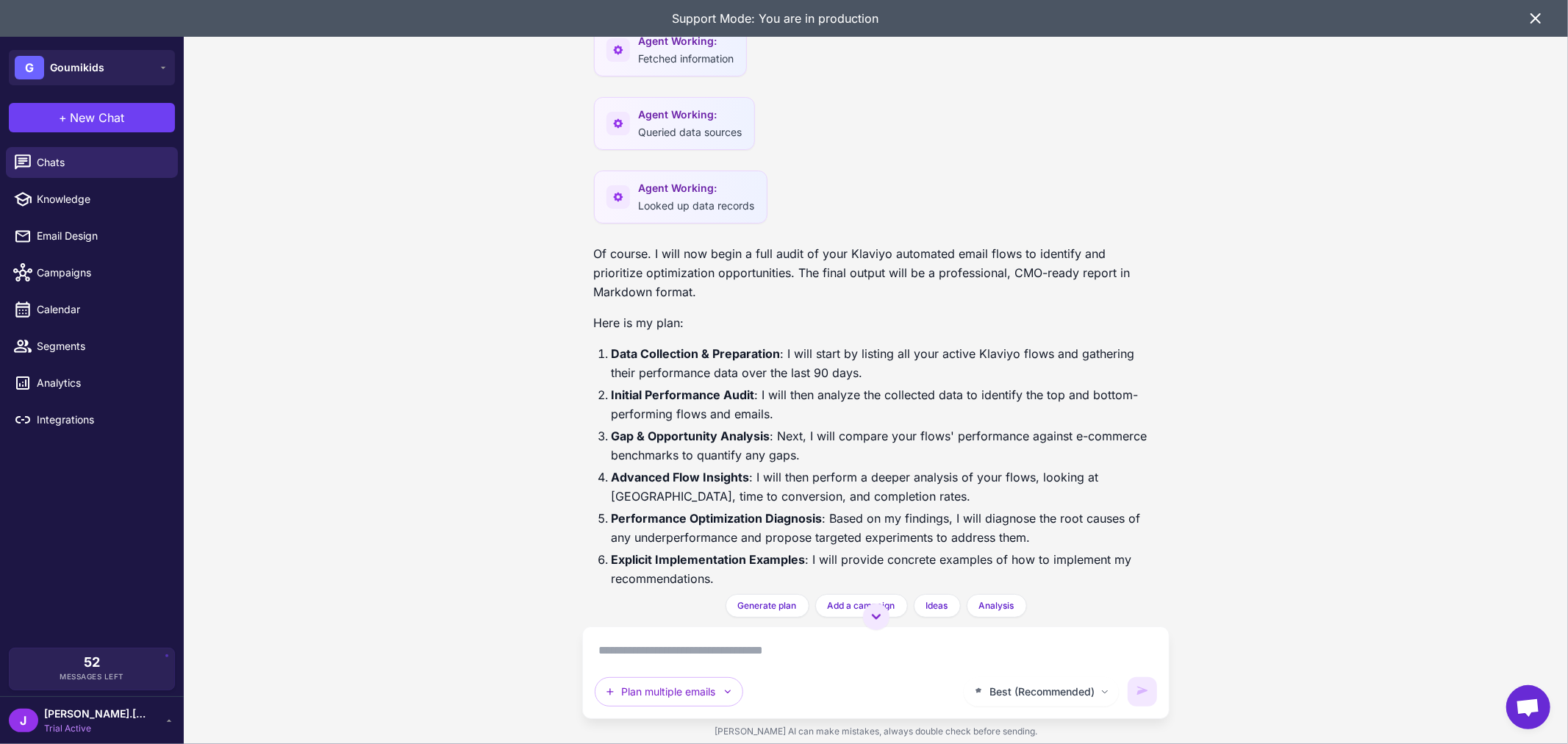
scroll to position [0, 0]
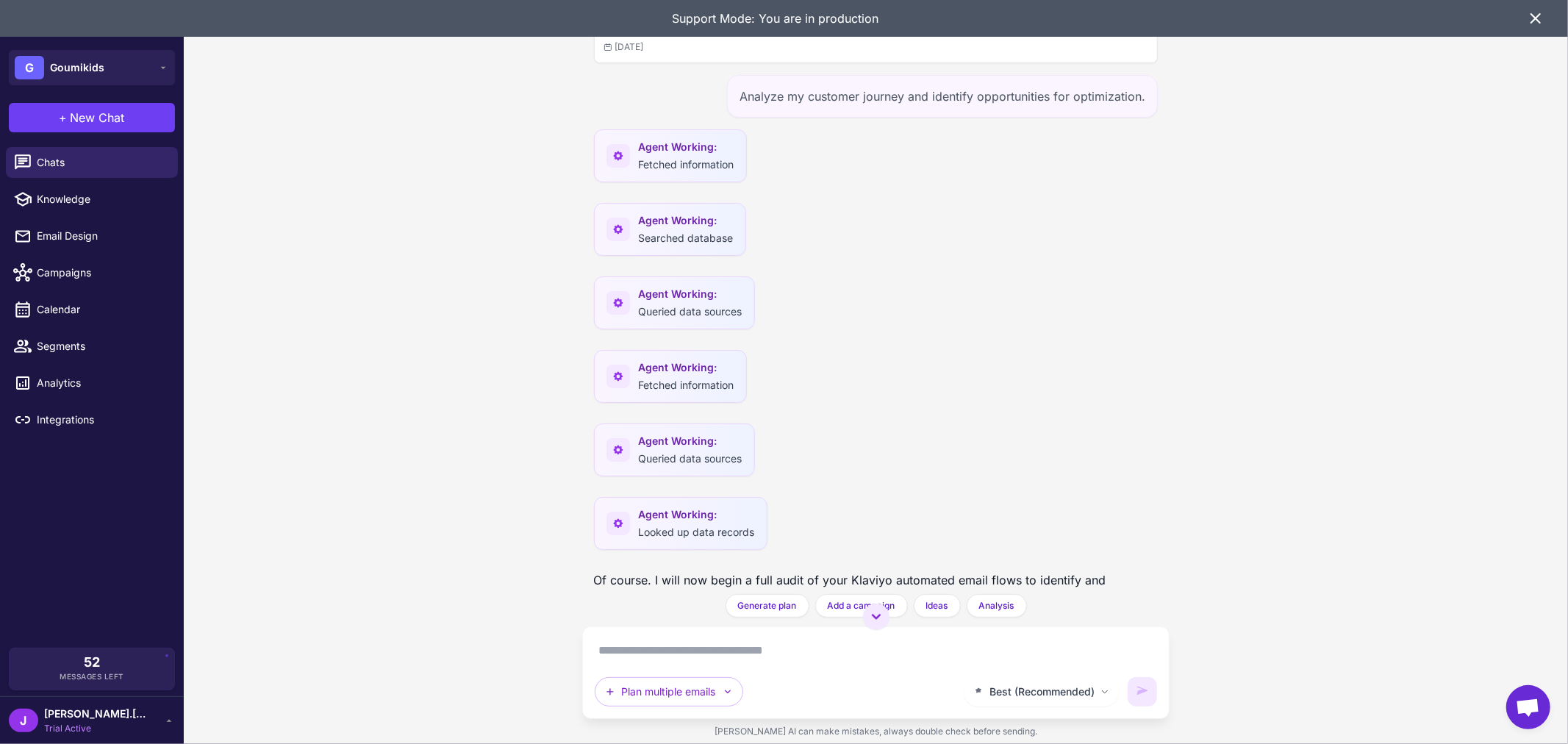
click at [972, 255] on div "Agent Working: Searched database" at bounding box center [877, 234] width 565 height 62
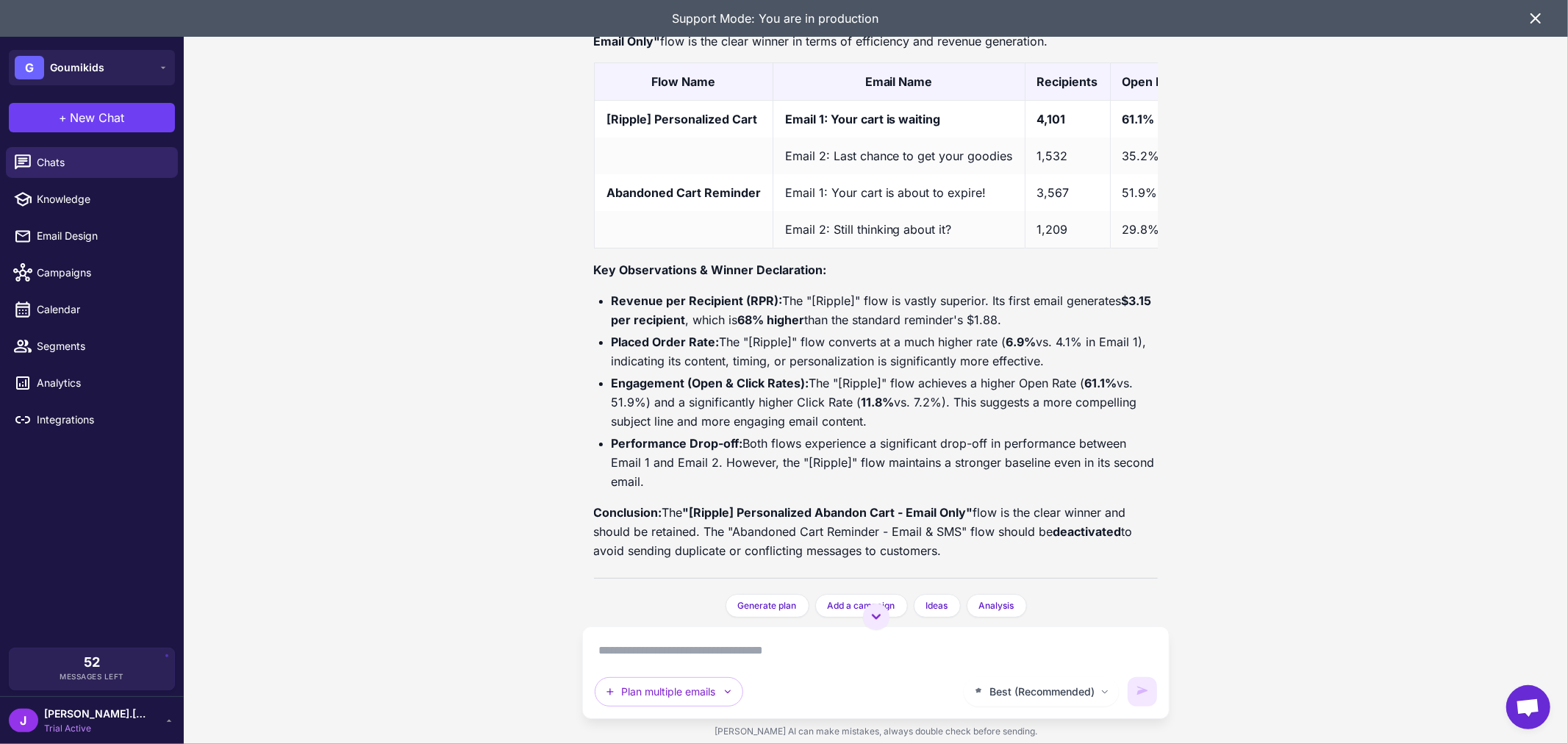
scroll to position [12408, 0]
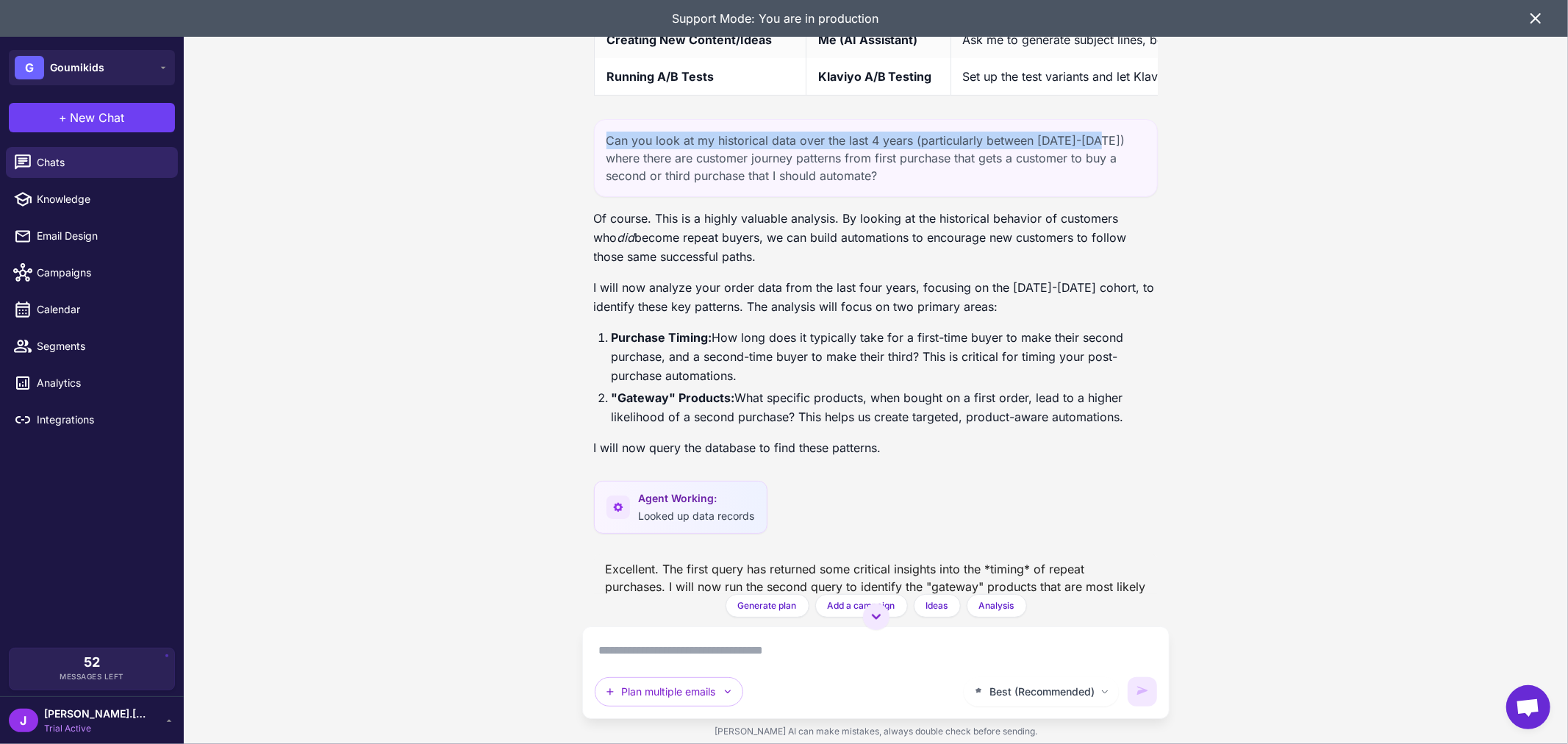
drag, startPoint x: 606, startPoint y: 292, endPoint x: 1107, endPoint y: 287, distance: 501.0
click at [1107, 197] on div "Can you look at my historical data over the last 4 years (particularly between …" at bounding box center [877, 157] width 565 height 78
